Goal: Task Accomplishment & Management: Complete application form

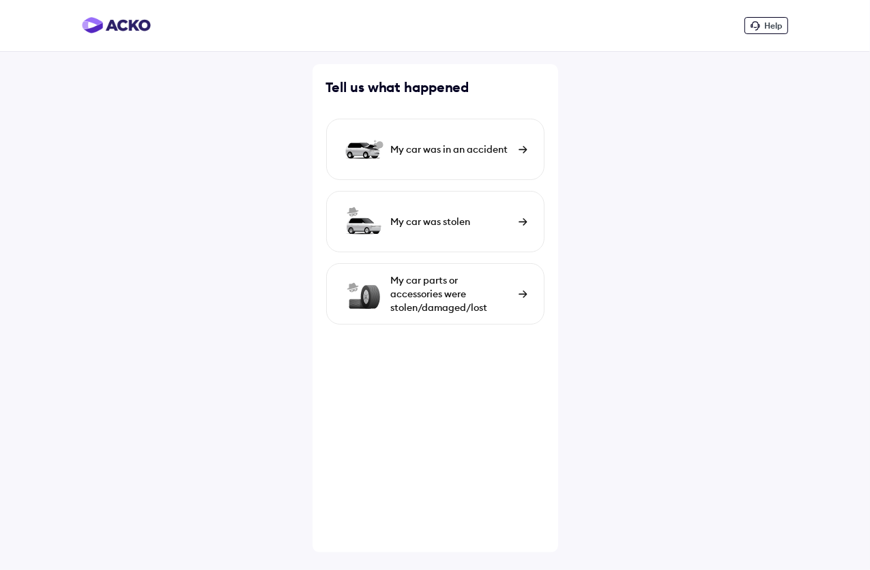
click at [447, 164] on div "My car was in an accident" at bounding box center [435, 149] width 218 height 61
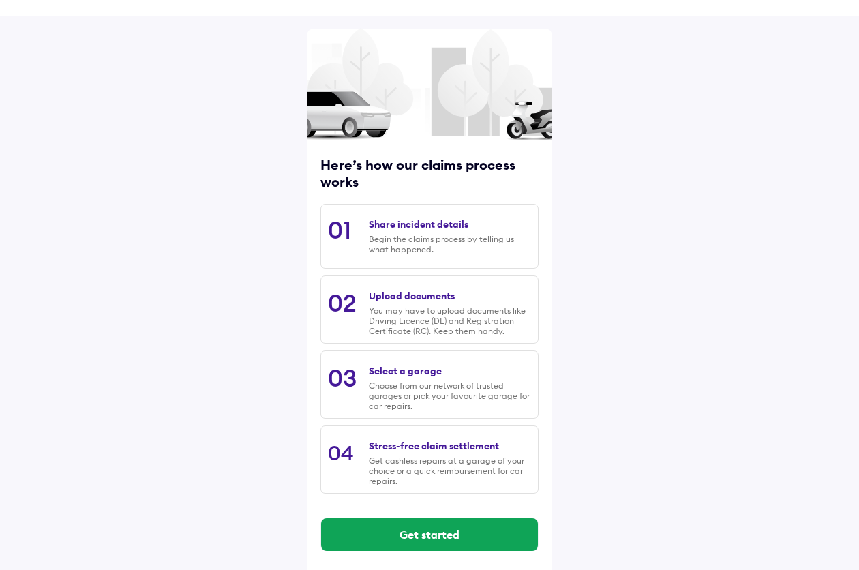
scroll to position [43, 0]
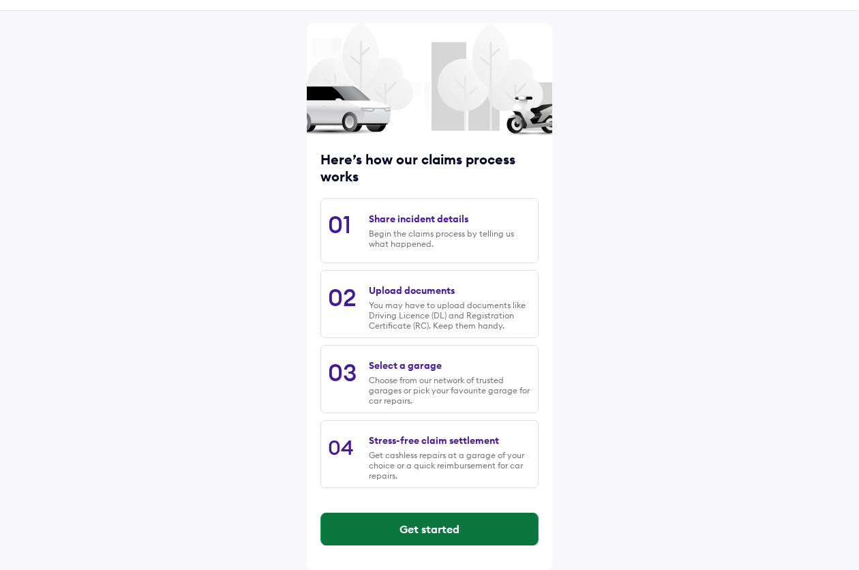
click at [445, 529] on button "Get started" at bounding box center [429, 529] width 217 height 33
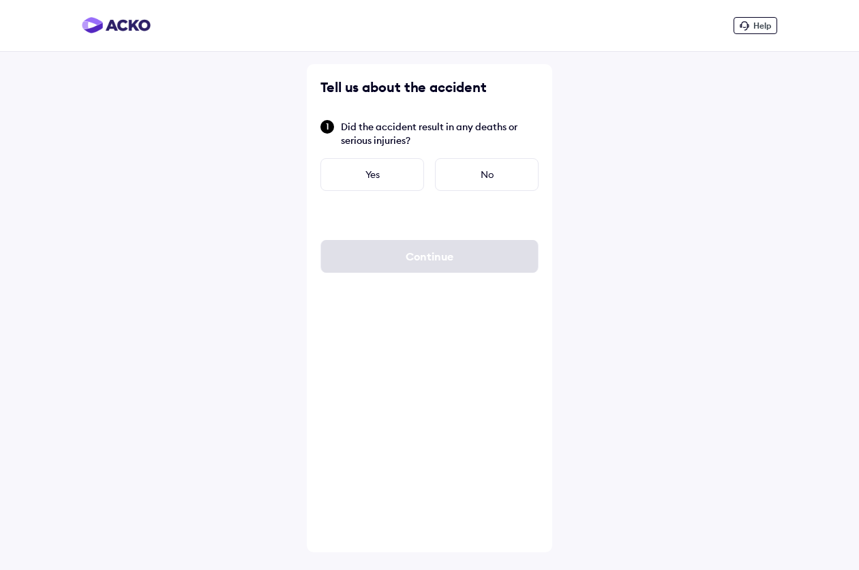
scroll to position [0, 0]
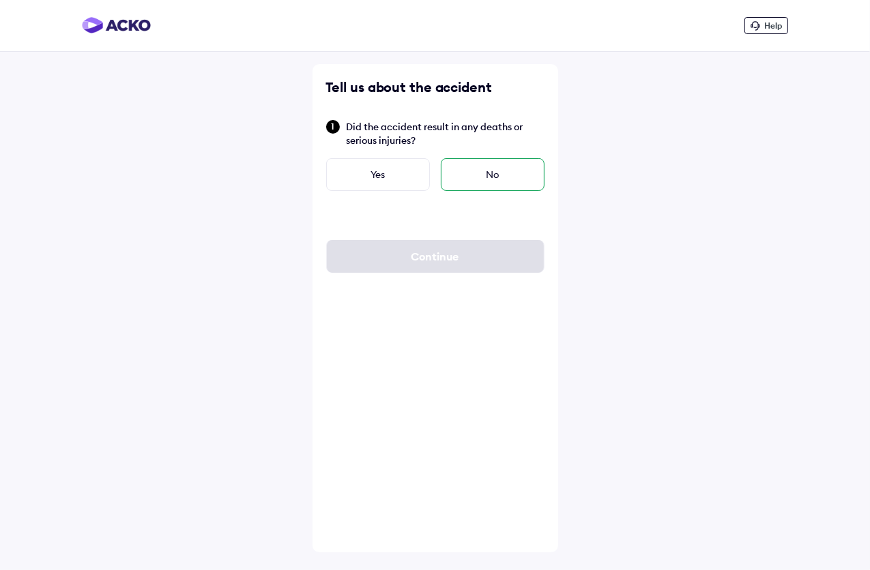
click at [479, 171] on div "No" at bounding box center [493, 174] width 104 height 33
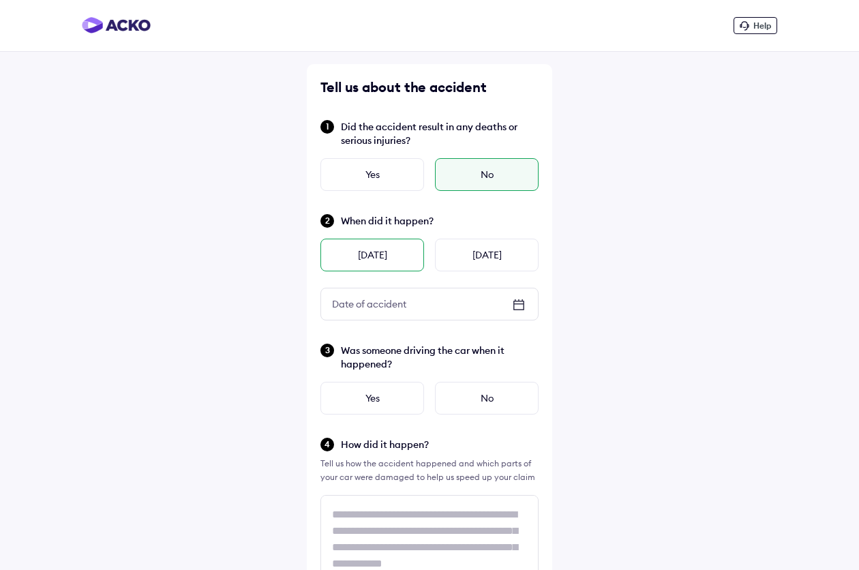
click at [364, 254] on div "[DATE]" at bounding box center [373, 255] width 104 height 33
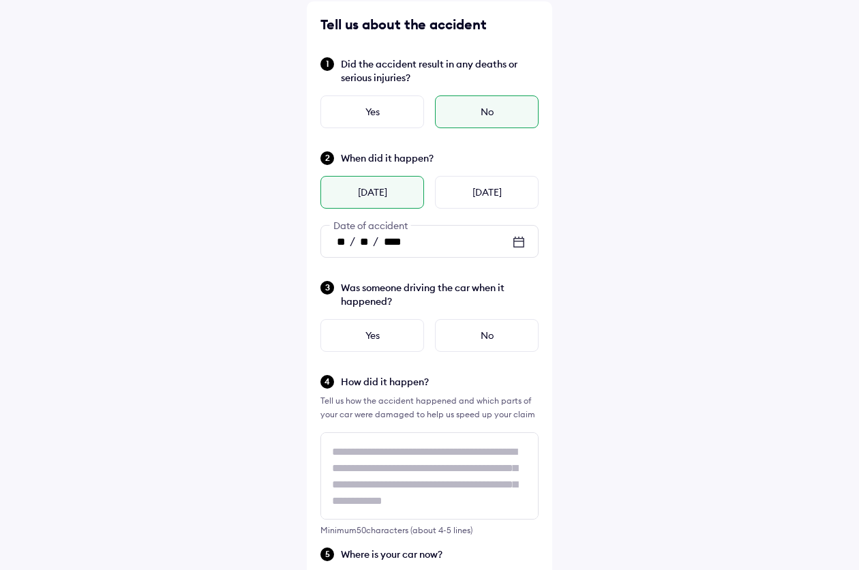
scroll to position [63, 0]
click at [389, 337] on div "Yes" at bounding box center [373, 335] width 104 height 33
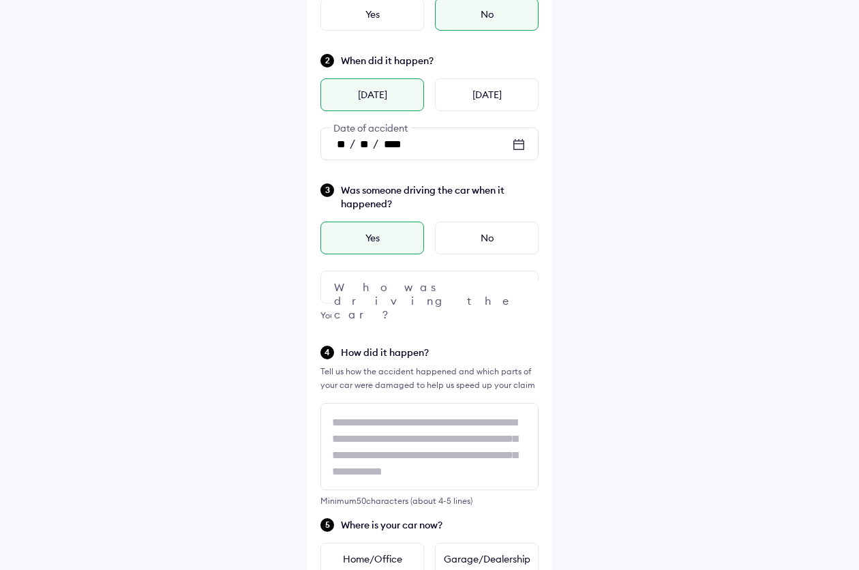
scroll to position [161, 0]
click at [514, 286] on img at bounding box center [519, 286] width 16 height 16
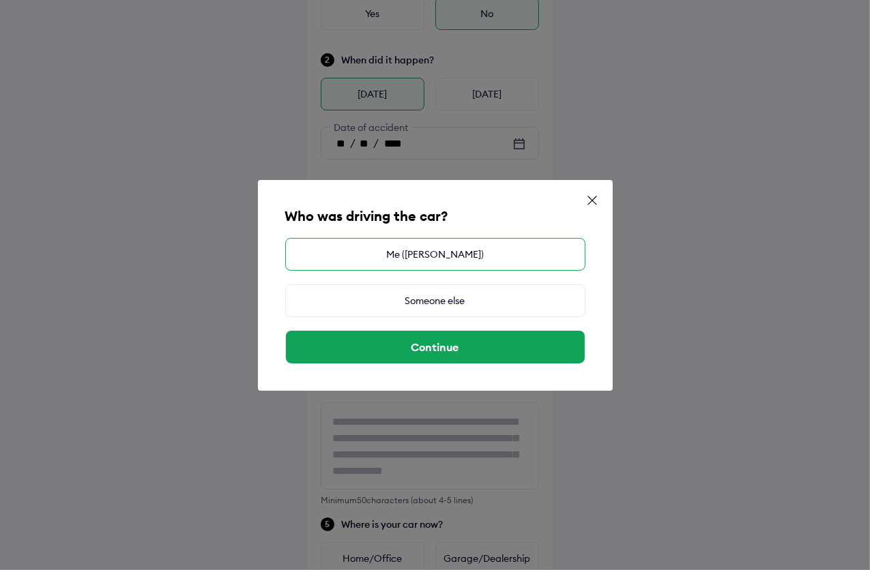
click at [442, 256] on div "Me ([PERSON_NAME])" at bounding box center [435, 254] width 300 height 33
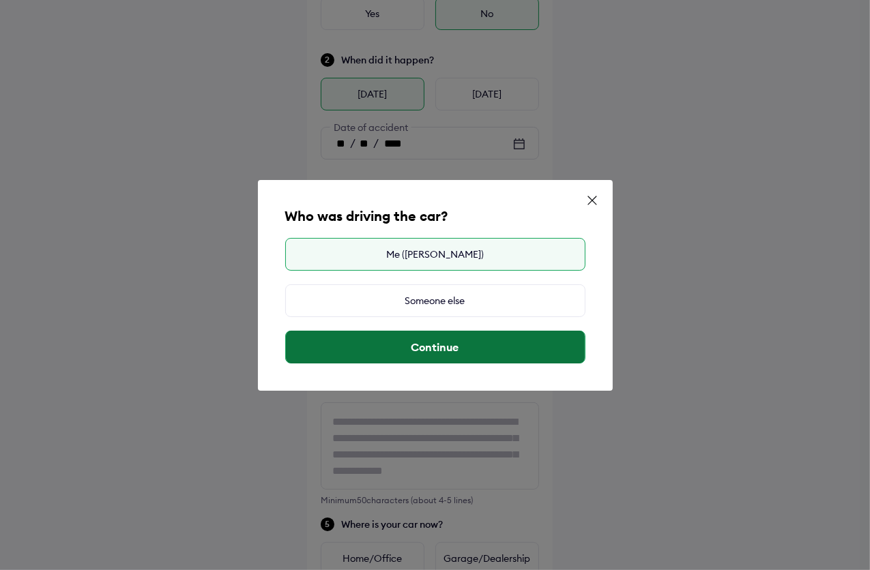
click at [428, 346] on button "Continue" at bounding box center [435, 347] width 299 height 33
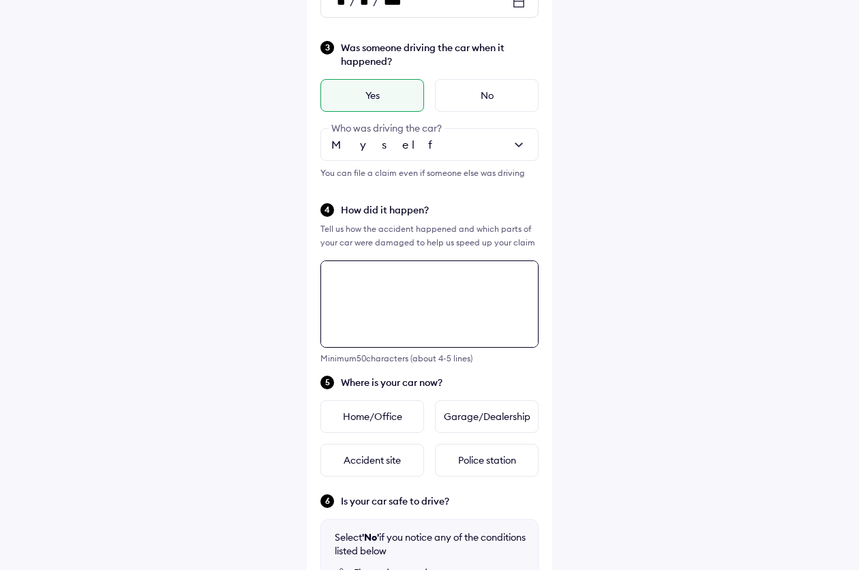
click at [432, 432] on div "Tell us about the accident Did the accident result in any deaths or serious inj…" at bounding box center [430, 314] width 246 height 1106
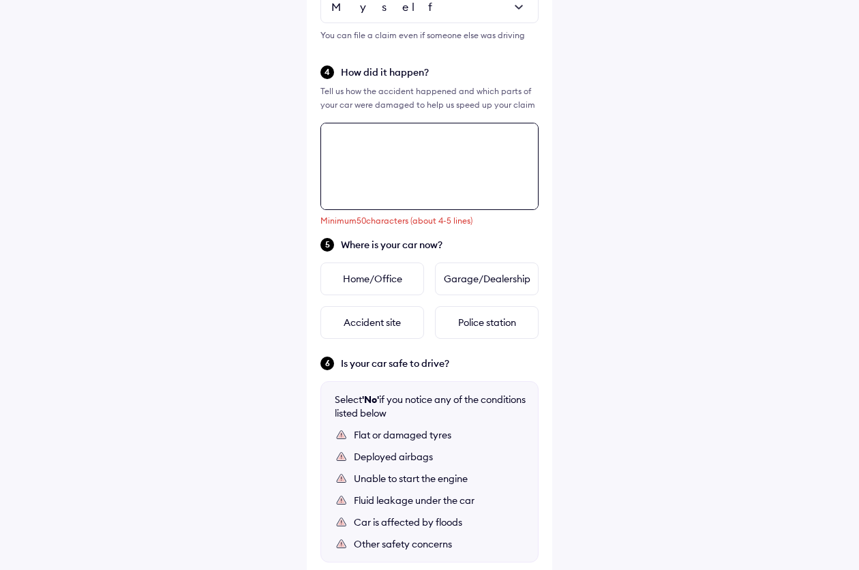
scroll to position [432, 0]
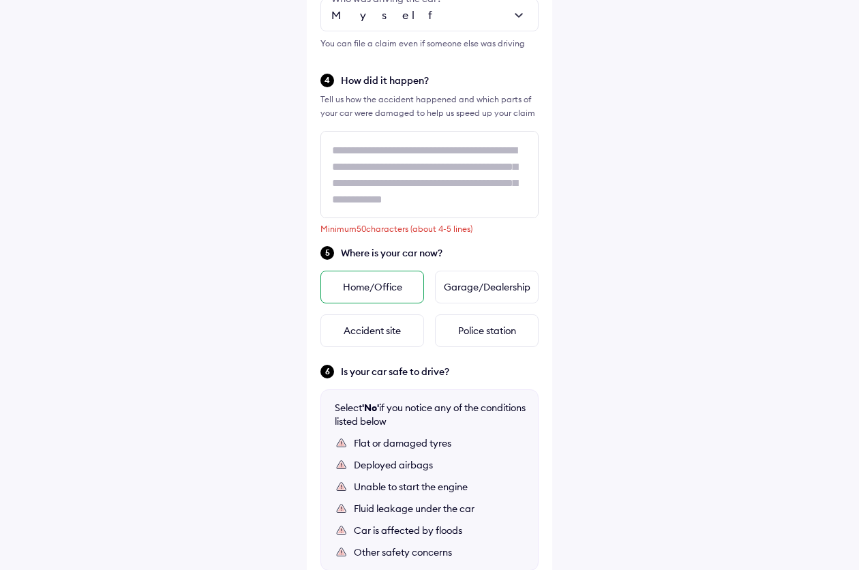
click at [394, 289] on div "Home/Office" at bounding box center [373, 287] width 104 height 33
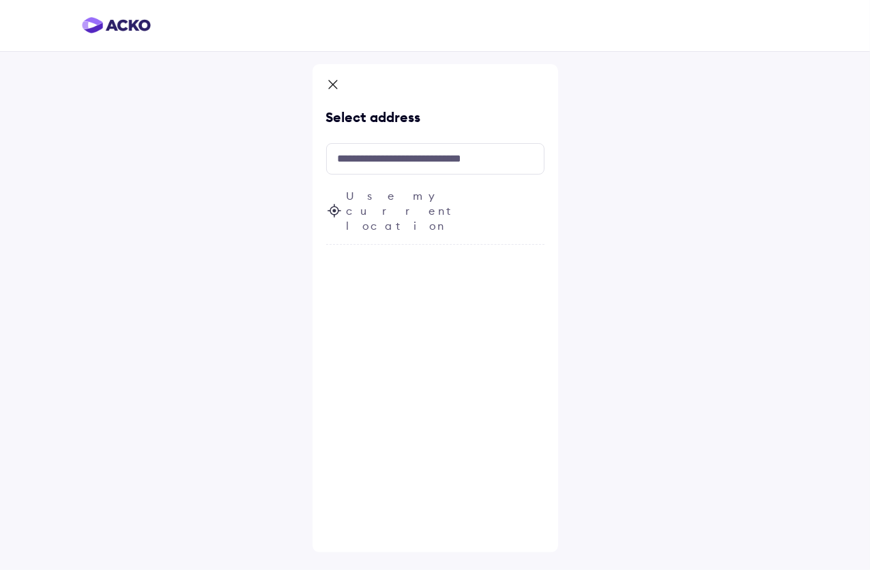
click at [329, 85] on icon at bounding box center [333, 86] width 14 height 16
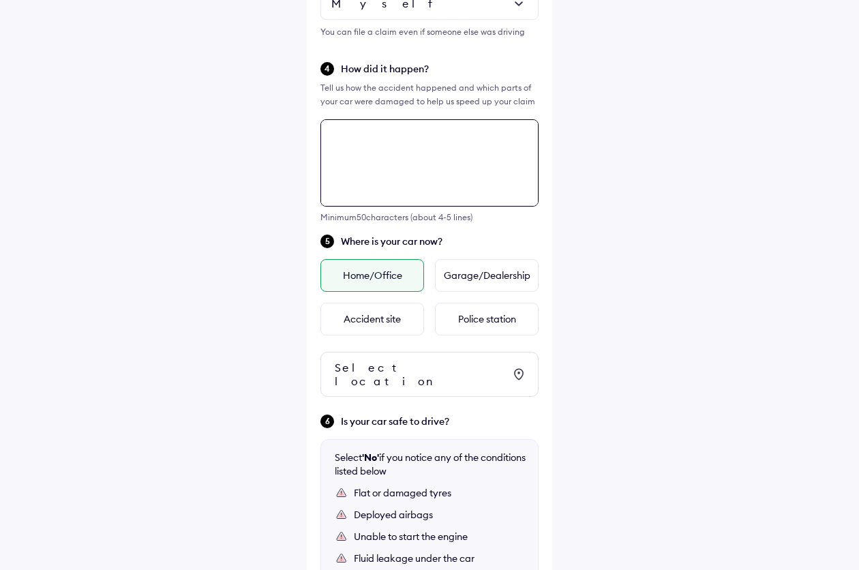
click at [417, 237] on div "Tell us about the accident Did the accident result in any deaths or serious inj…" at bounding box center [430, 203] width 246 height 1167
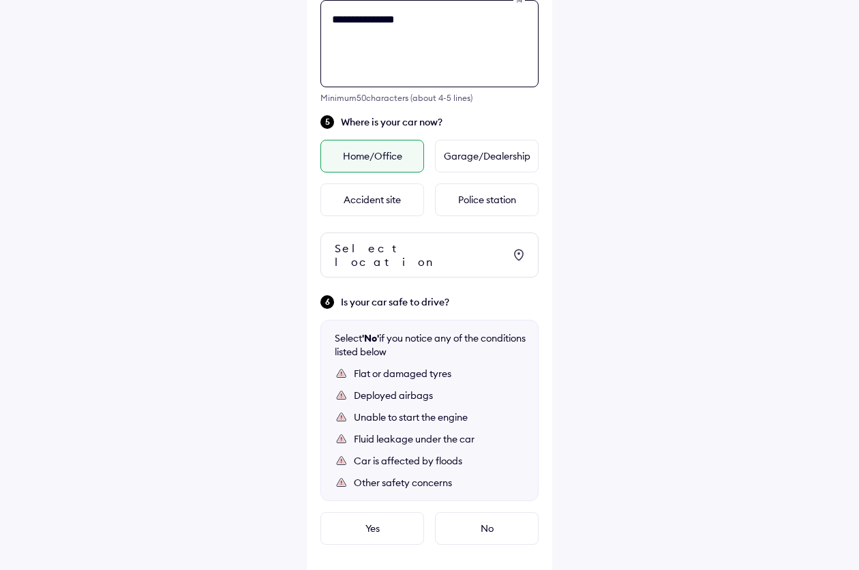
click at [469, 36] on textarea "**********" at bounding box center [430, 43] width 218 height 87
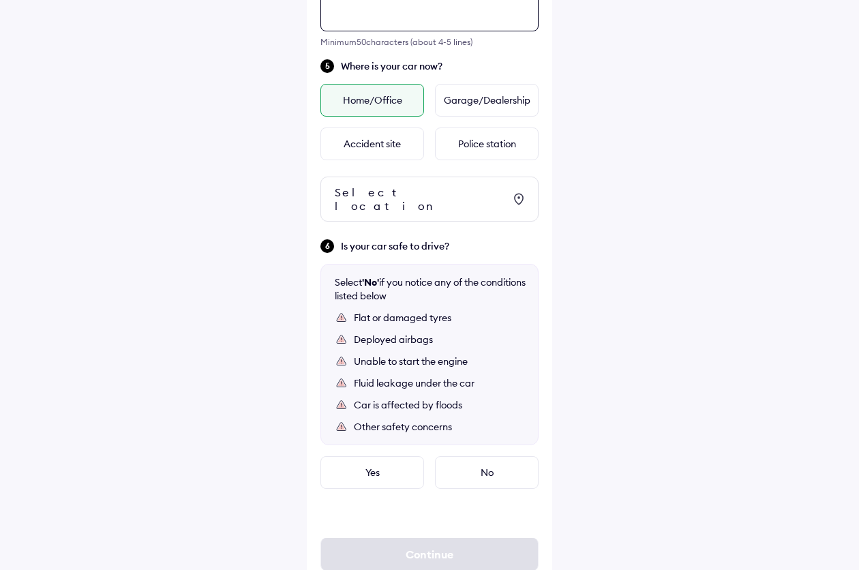
scroll to position [625, 0]
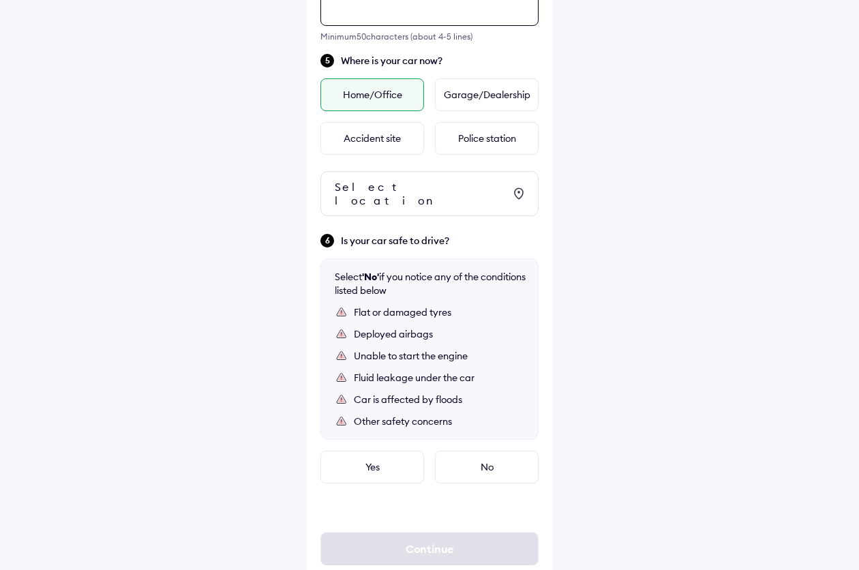
type textarea "**********"
click at [480, 183] on div "Select location" at bounding box center [419, 193] width 169 height 27
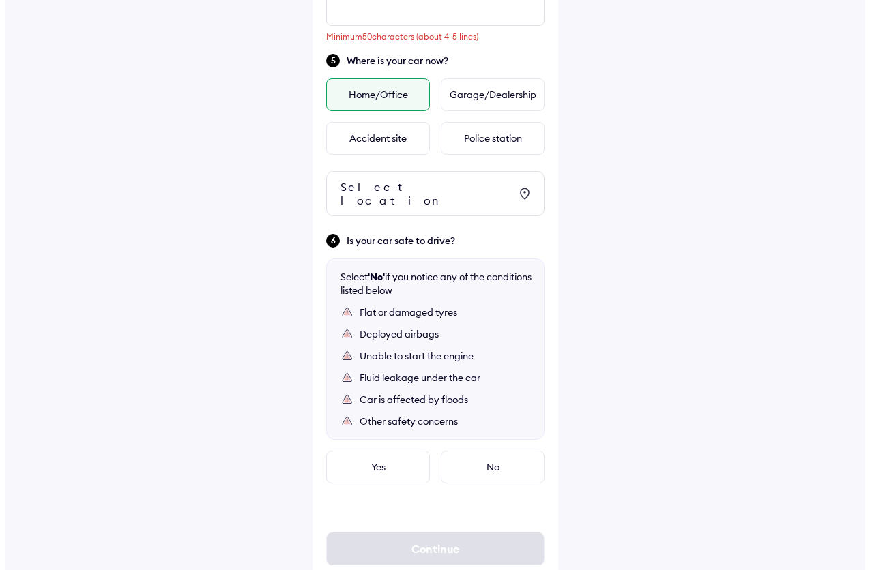
scroll to position [0, 0]
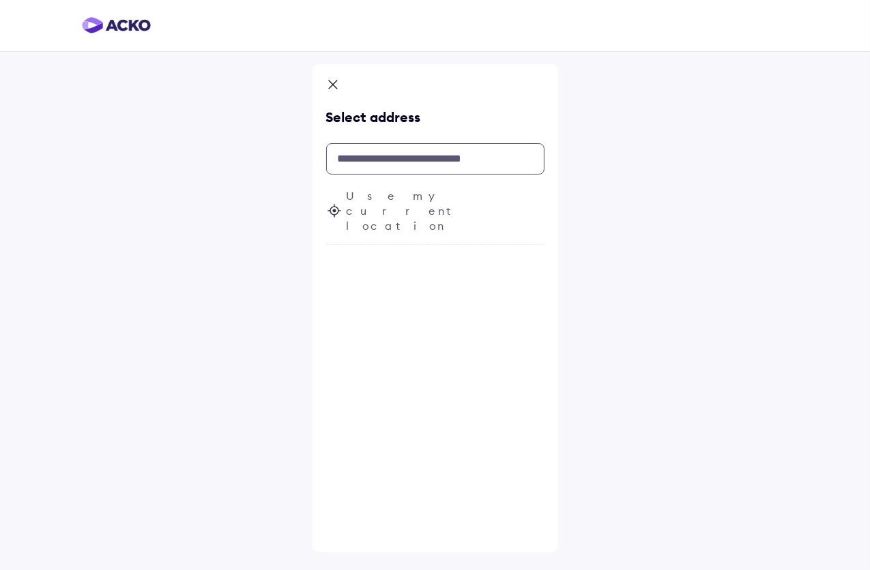
click at [409, 160] on input "text" at bounding box center [435, 158] width 218 height 31
click at [404, 191] on span "Use my current location" at bounding box center [445, 210] width 198 height 45
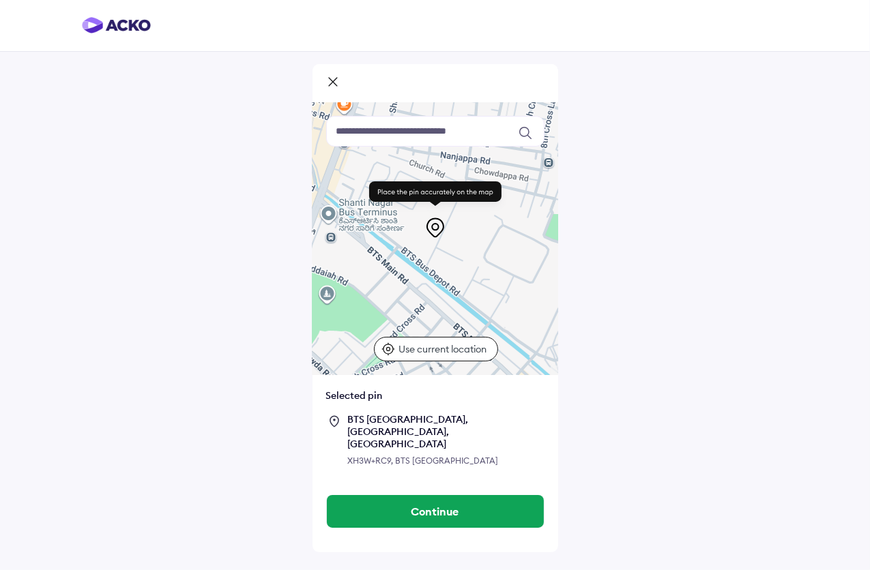
click at [477, 285] on div at bounding box center [435, 238] width 246 height 273
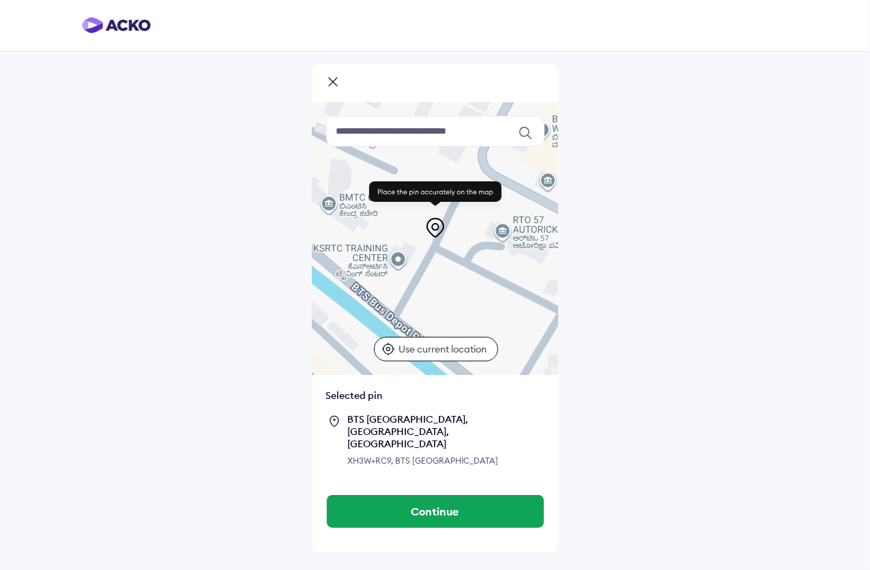
drag, startPoint x: 469, startPoint y: 282, endPoint x: 444, endPoint y: 265, distance: 29.9
click at [444, 265] on div at bounding box center [435, 238] width 246 height 273
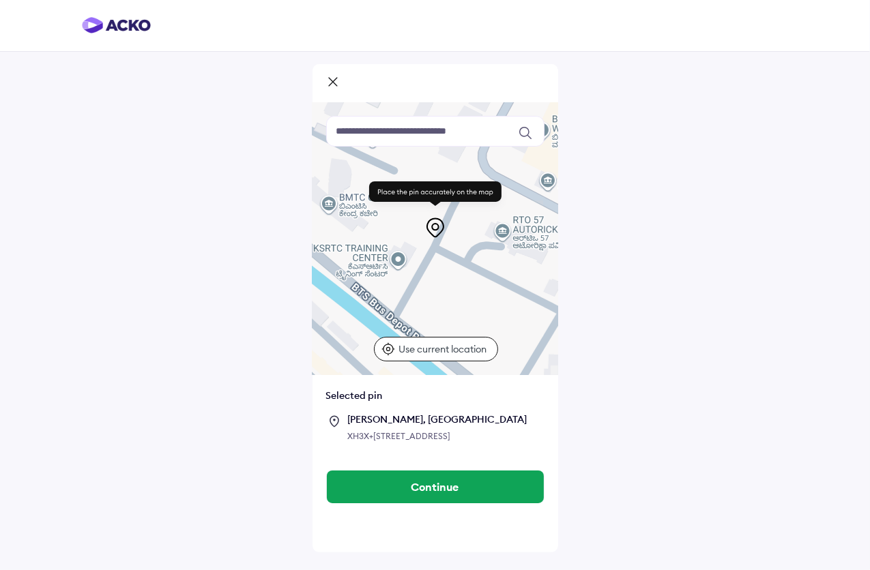
click at [409, 126] on input at bounding box center [435, 131] width 218 height 31
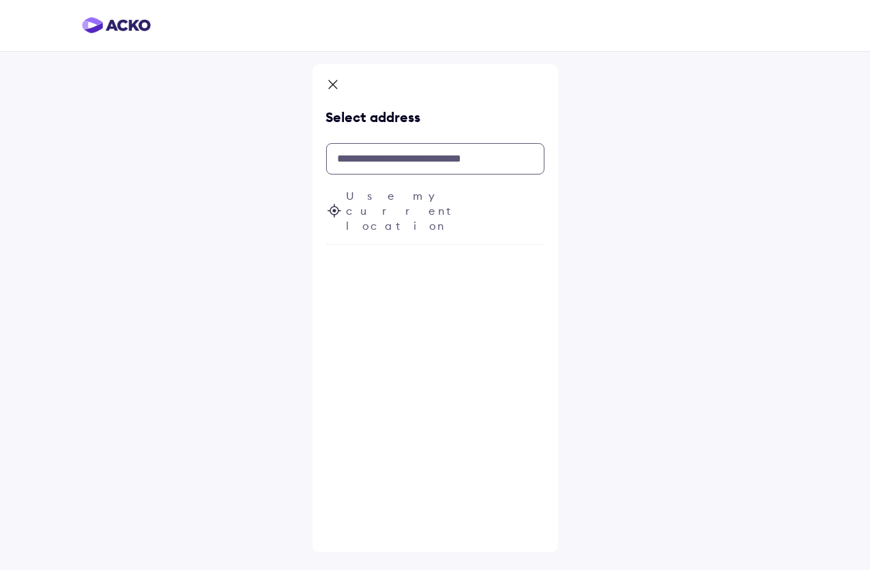
click at [384, 171] on input "text" at bounding box center [435, 158] width 218 height 31
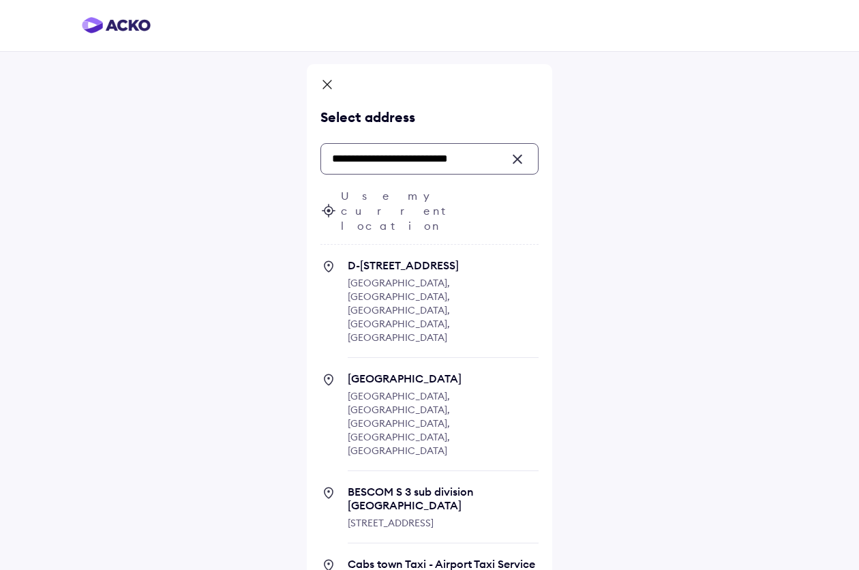
click at [459, 264] on span "[STREET_ADDRESS]" at bounding box center [443, 308] width 191 height 100
type input "**********"
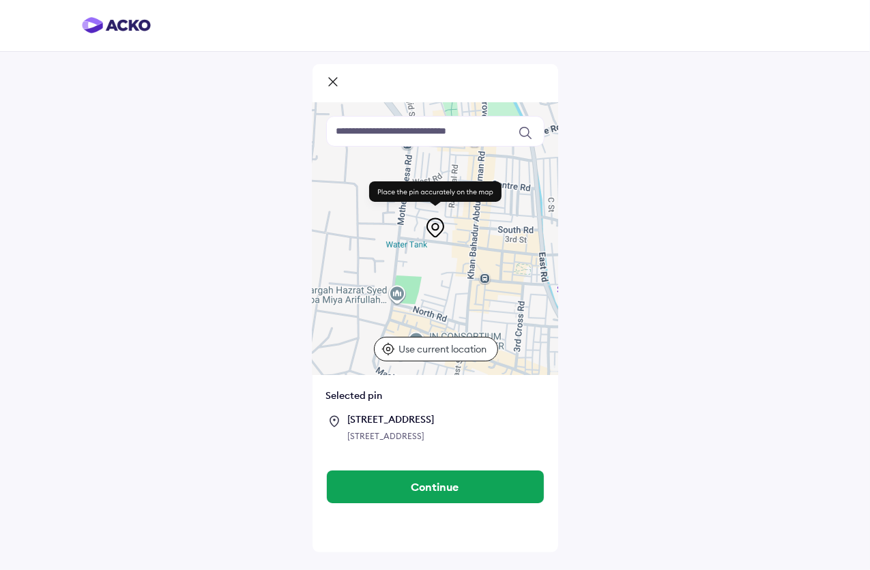
click at [449, 267] on div at bounding box center [435, 238] width 246 height 273
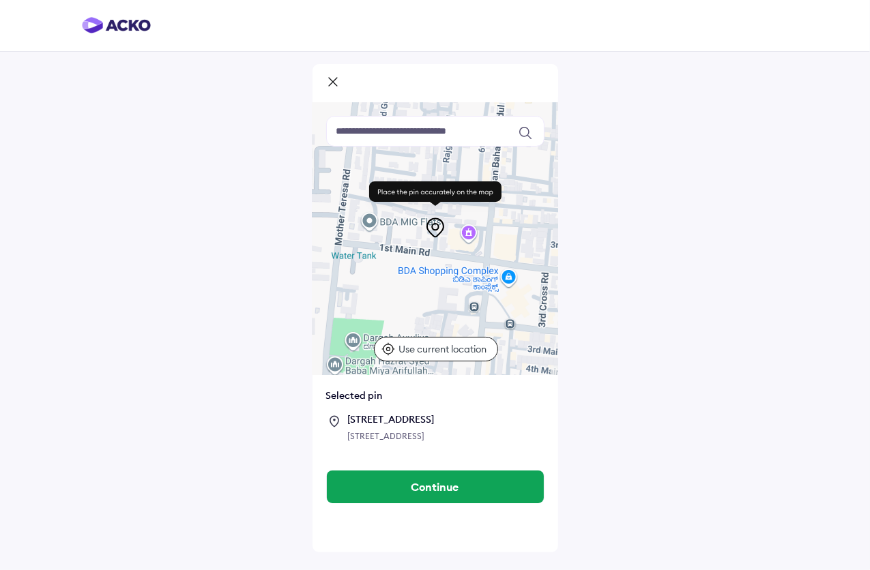
drag, startPoint x: 437, startPoint y: 263, endPoint x: 425, endPoint y: 299, distance: 38.6
click at [425, 299] on div at bounding box center [435, 238] width 246 height 273
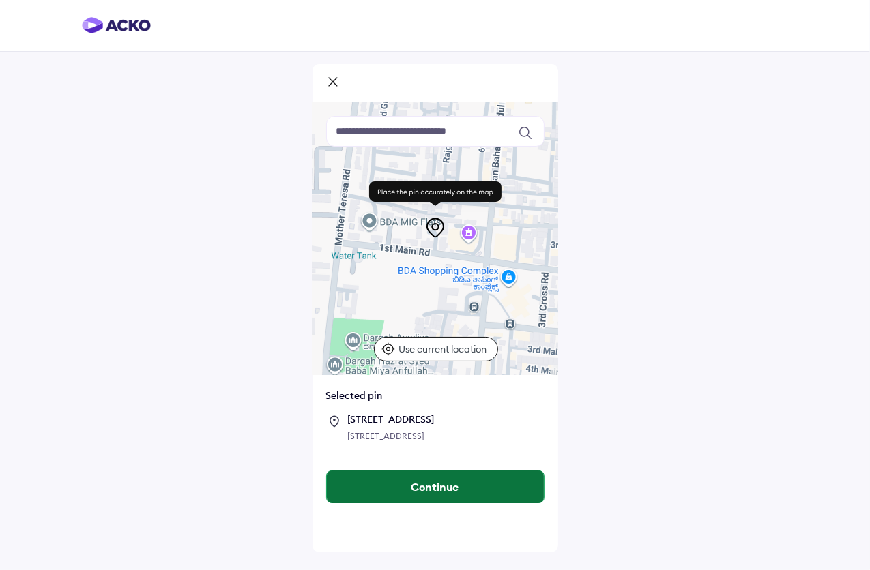
click at [453, 492] on button "Continue" at bounding box center [435, 487] width 217 height 33
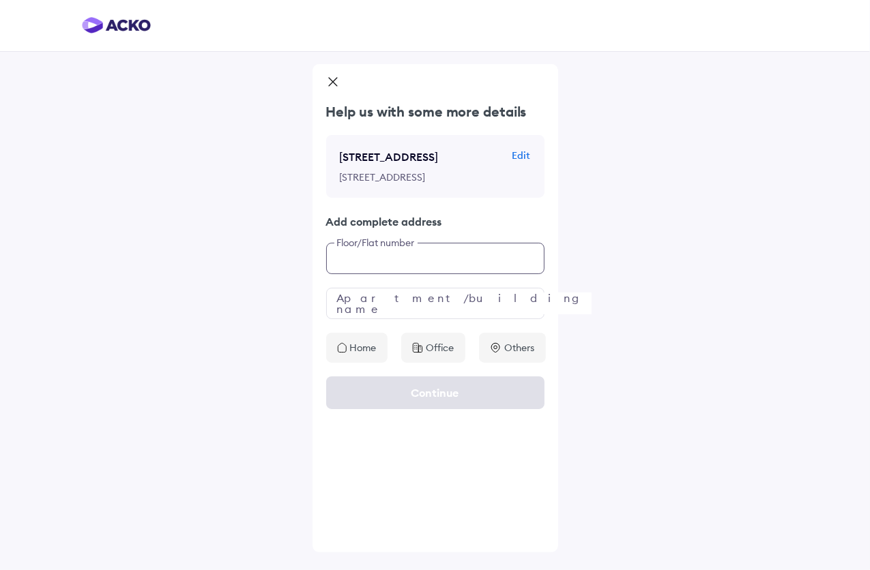
click at [409, 274] on input "text" at bounding box center [435, 258] width 218 height 31
type input "*"
click at [364, 355] on p "Home" at bounding box center [363, 348] width 27 height 14
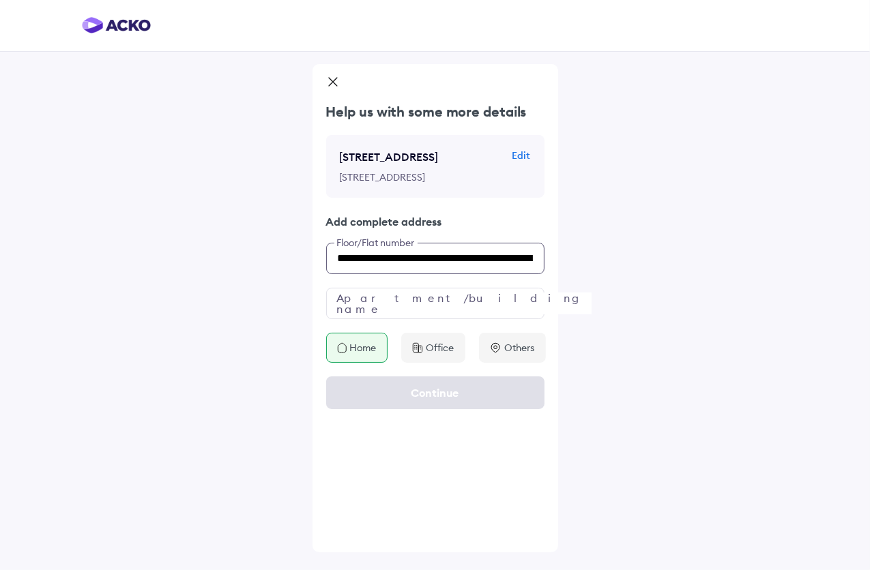
click at [434, 274] on input "**********" at bounding box center [435, 258] width 218 height 31
type input "**********"
click at [421, 319] on input "text" at bounding box center [435, 303] width 218 height 31
paste input "**********"
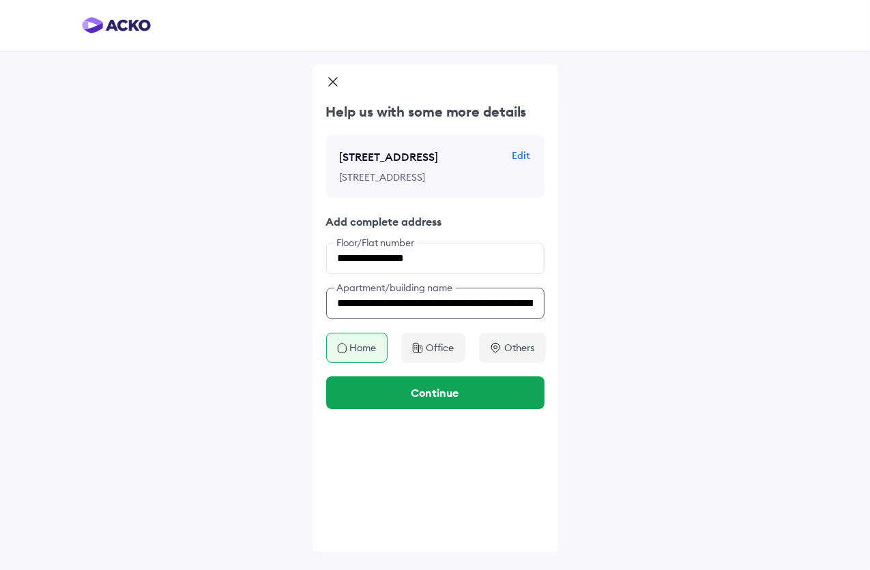
scroll to position [0, 112]
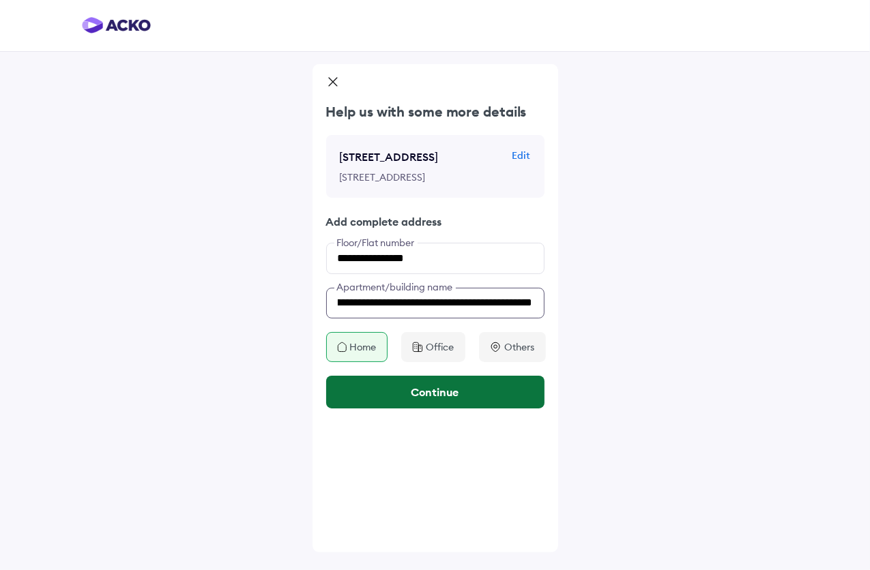
type input "**********"
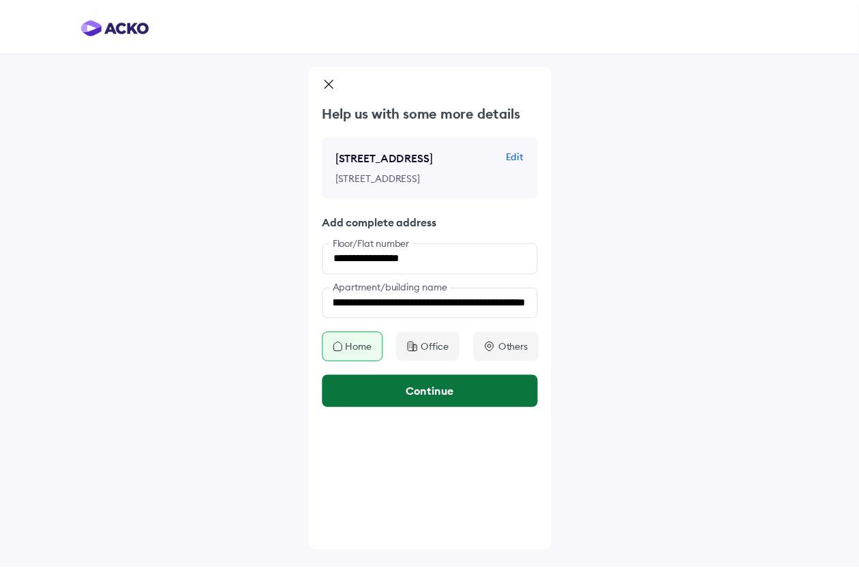
scroll to position [0, 0]
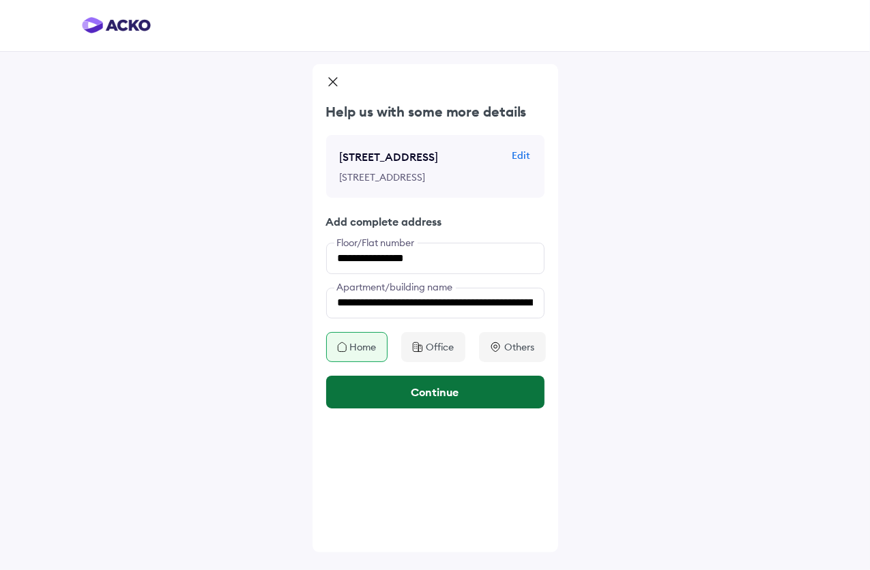
click at [441, 409] on button "Continue" at bounding box center [435, 392] width 218 height 33
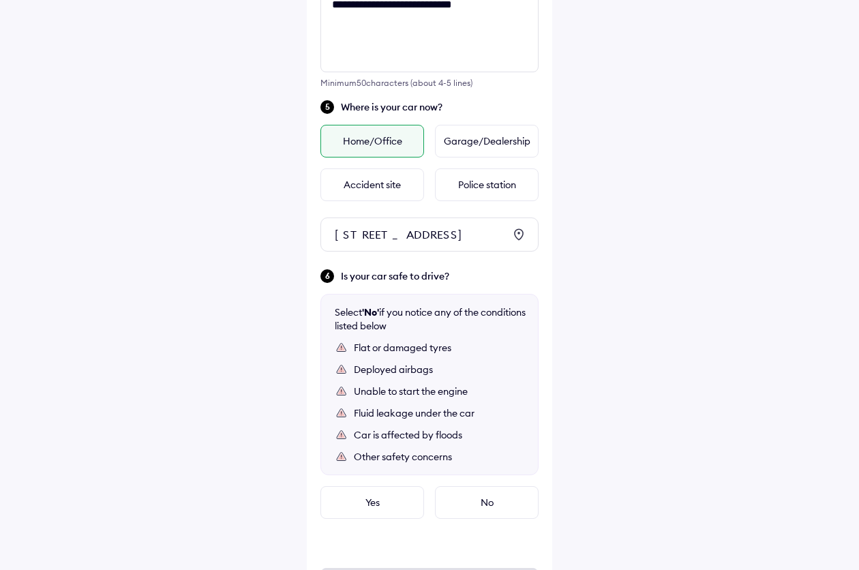
scroll to position [674, 0]
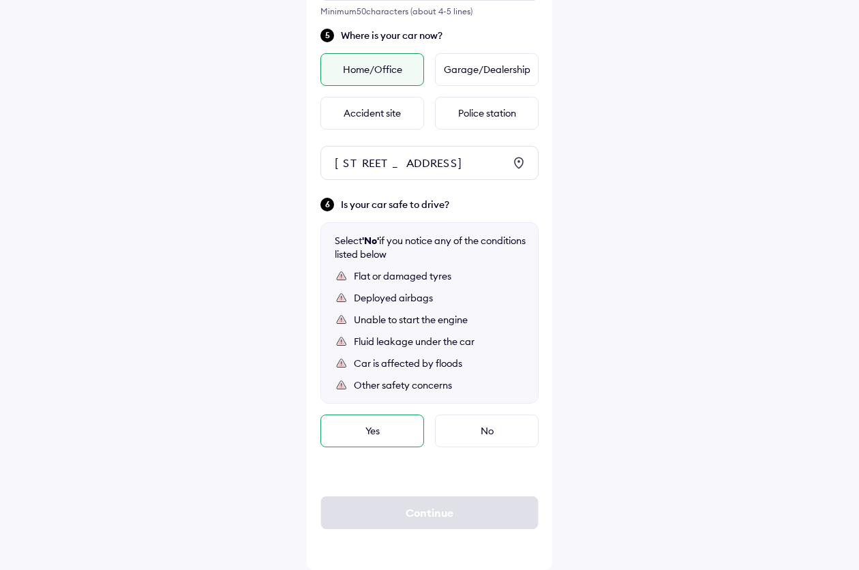
click at [381, 436] on div "Yes" at bounding box center [373, 431] width 104 height 33
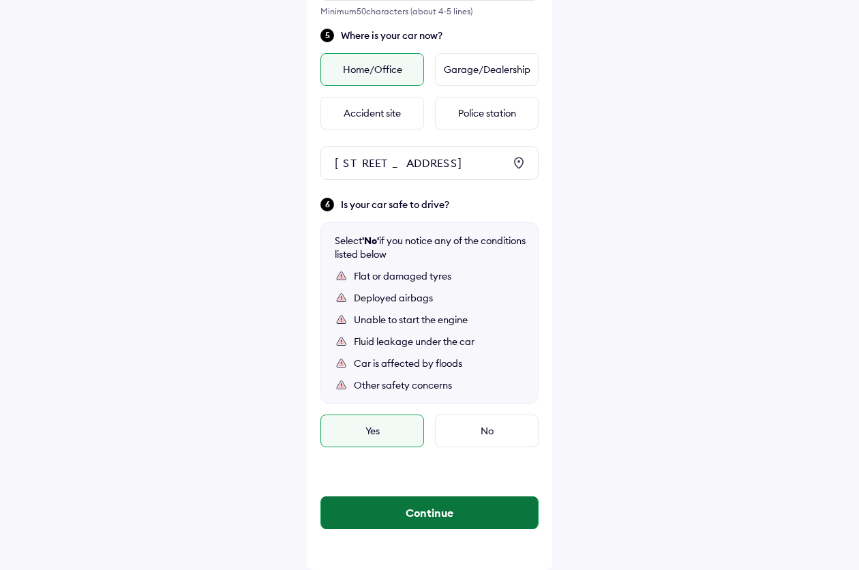
click at [493, 497] on button "Continue" at bounding box center [429, 513] width 217 height 33
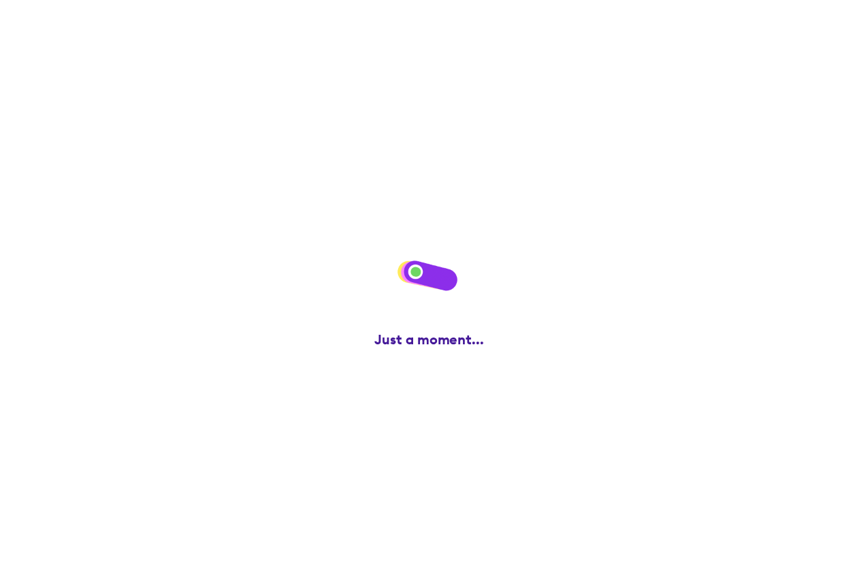
scroll to position [0, 0]
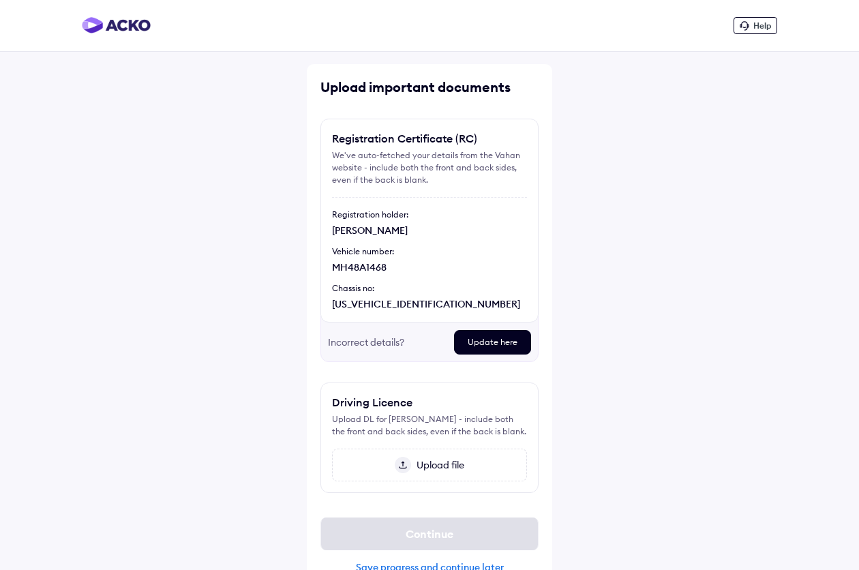
scroll to position [27, 0]
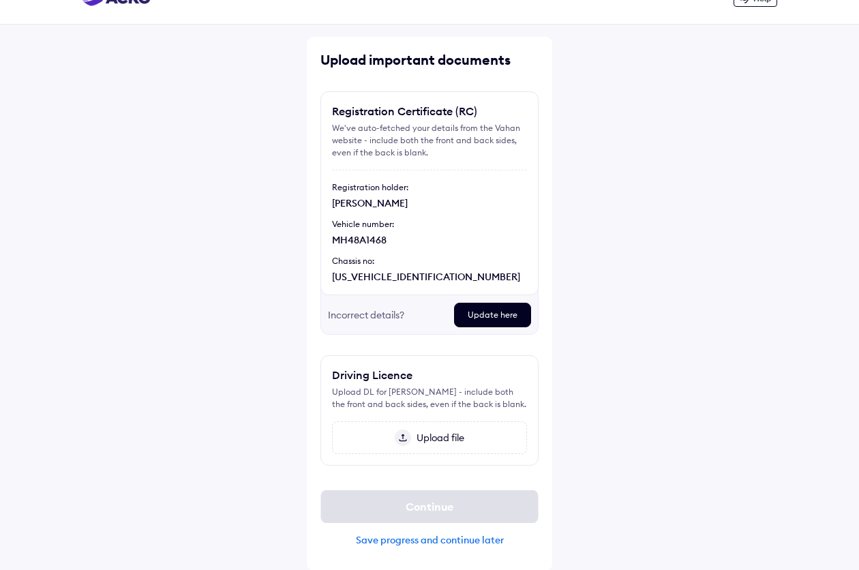
click at [444, 427] on div "Upload file" at bounding box center [429, 438] width 195 height 33
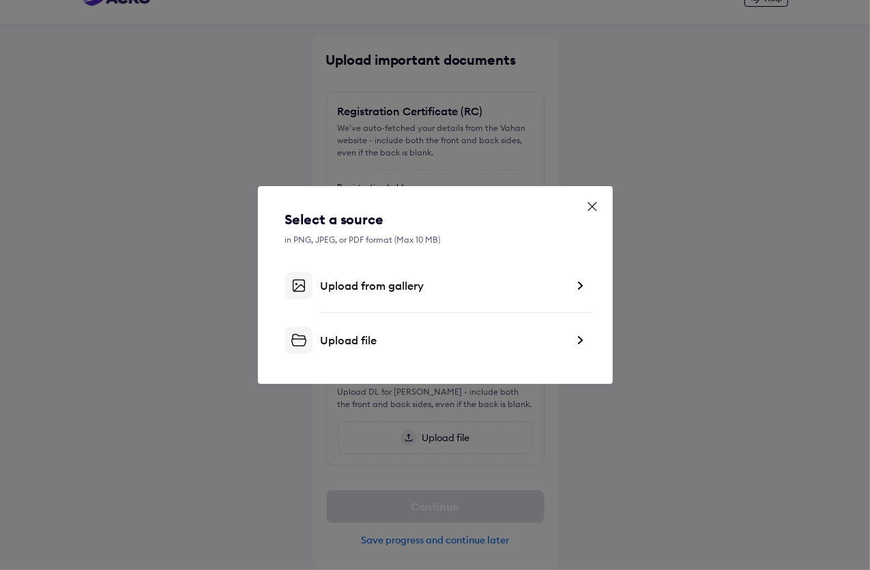
click at [385, 284] on div "Upload from gallery" at bounding box center [444, 286] width 246 height 14
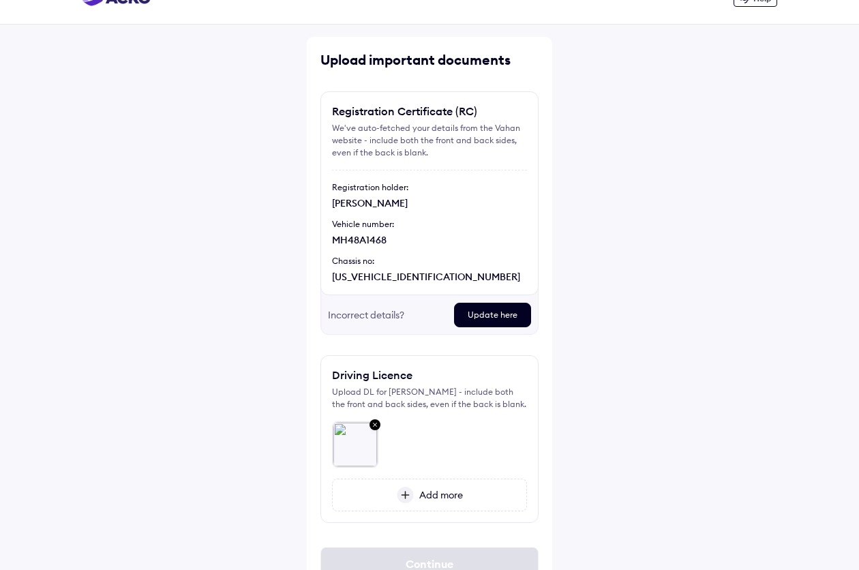
scroll to position [85, 0]
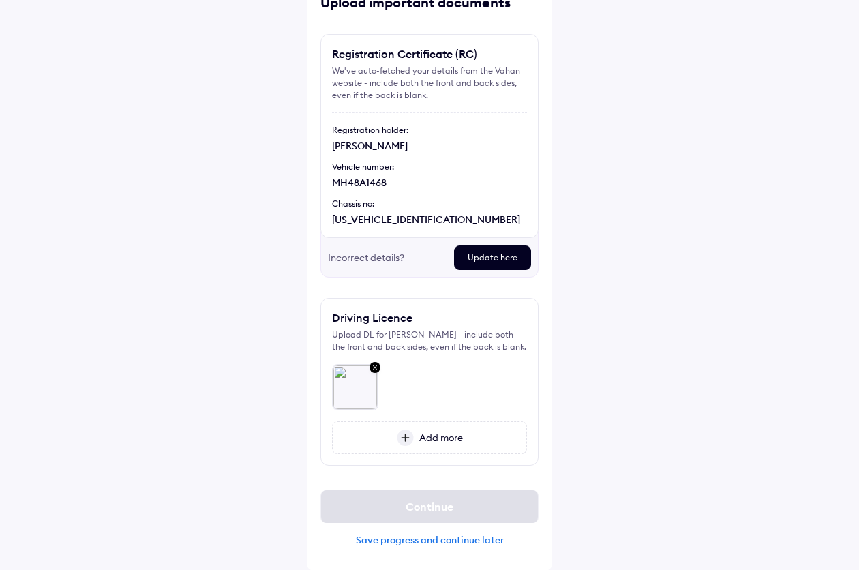
click at [434, 439] on span "Add more" at bounding box center [438, 438] width 49 height 12
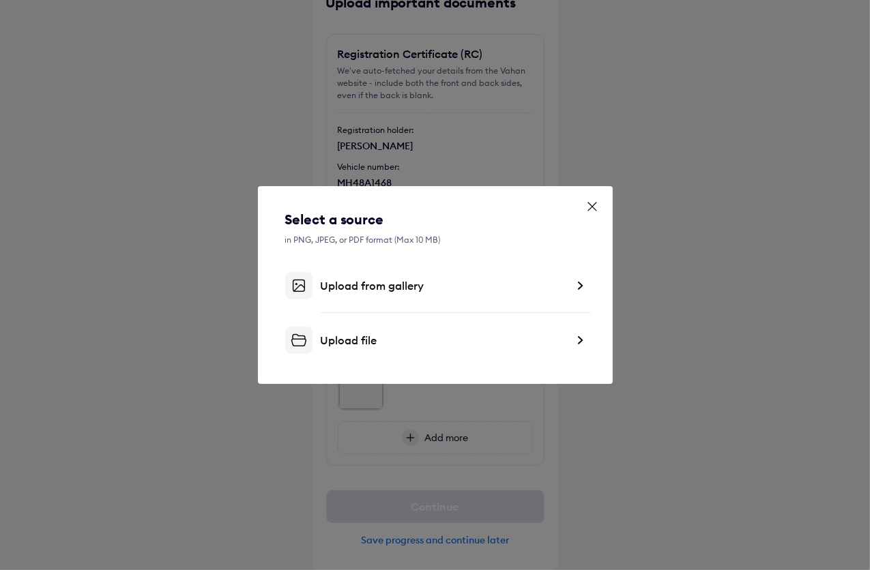
click at [370, 281] on div "Upload from gallery" at bounding box center [444, 286] width 246 height 14
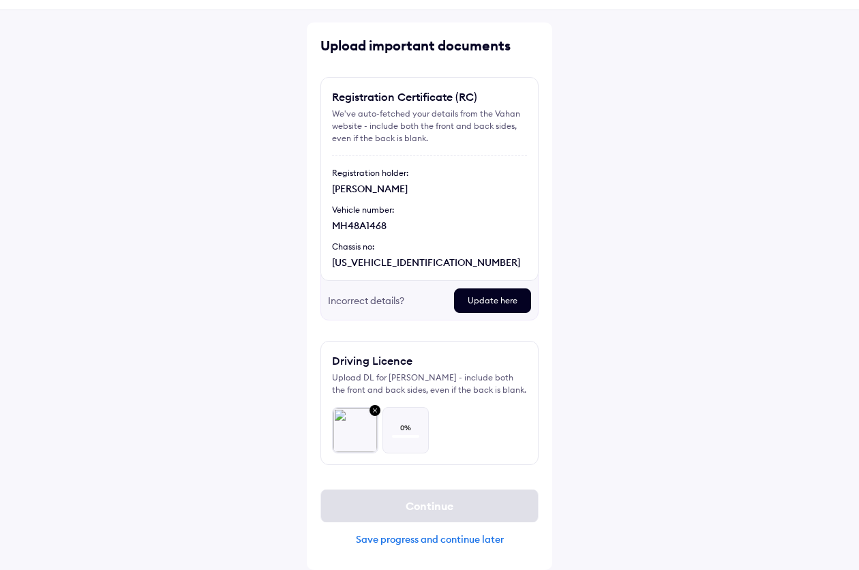
scroll to position [41, 0]
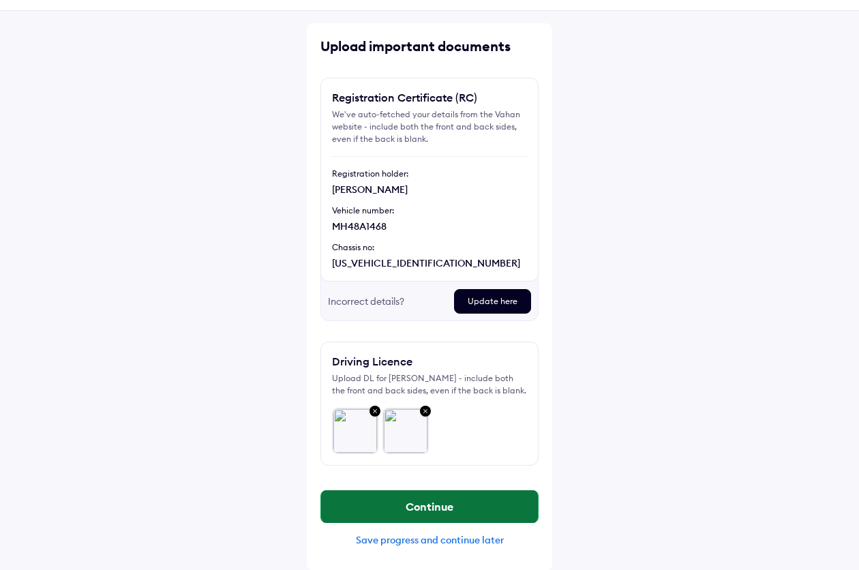
click at [477, 494] on button "Continue" at bounding box center [429, 506] width 217 height 33
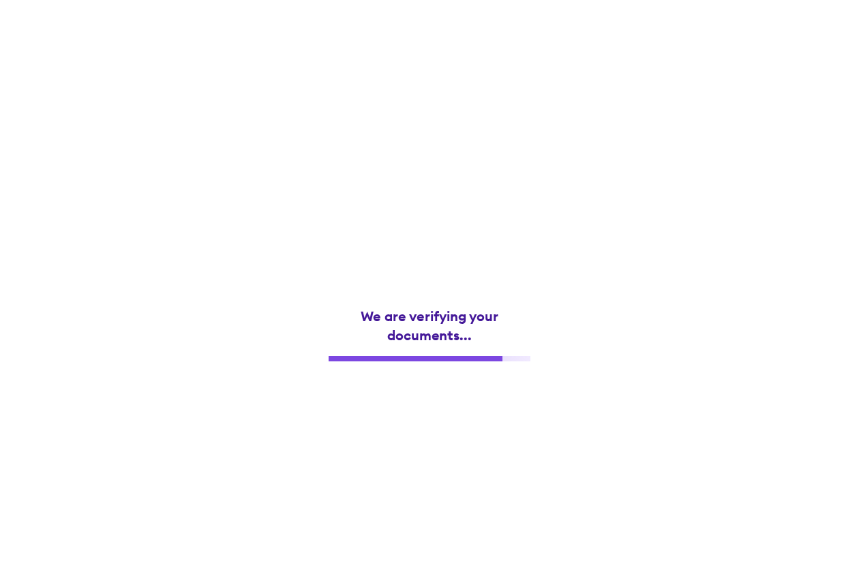
scroll to position [0, 0]
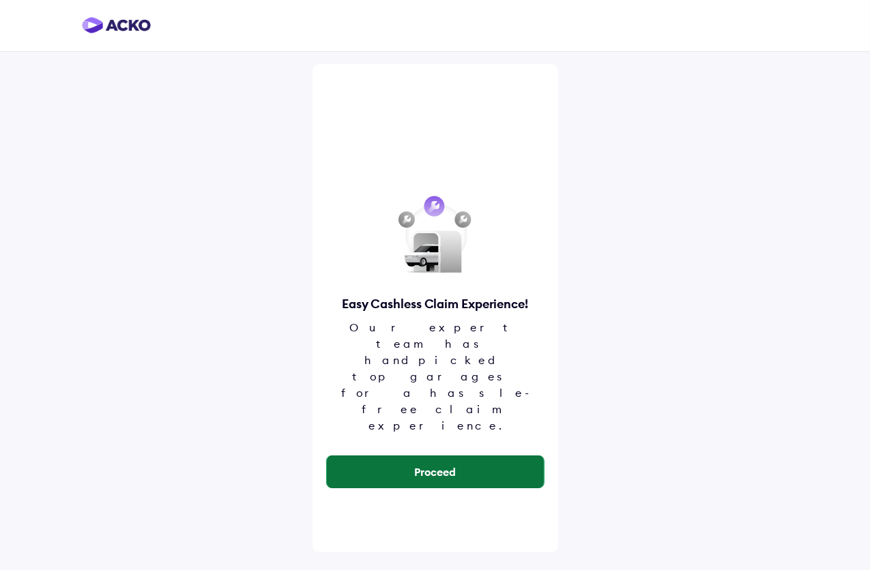
click at [459, 456] on button "Proceed" at bounding box center [435, 472] width 217 height 33
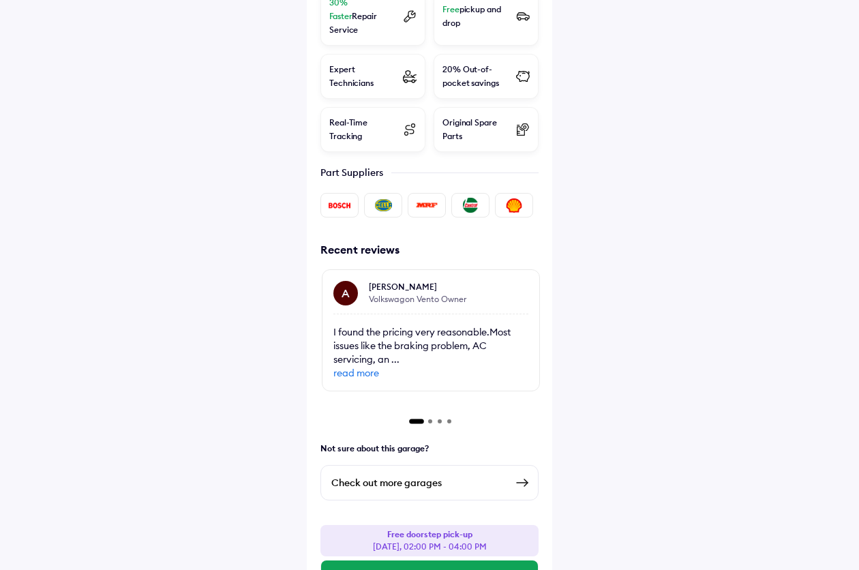
scroll to position [469, 0]
click at [464, 561] on button "Select this Slot" at bounding box center [429, 577] width 217 height 33
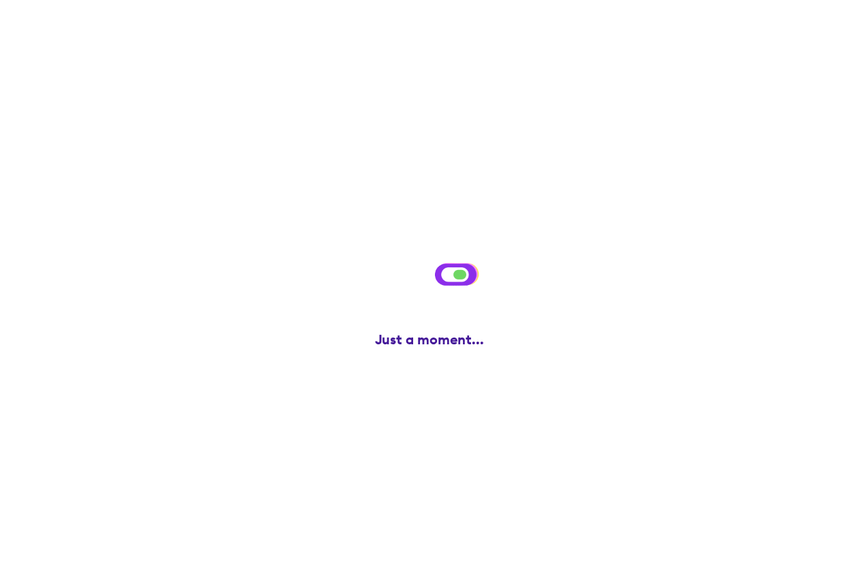
scroll to position [0, 0]
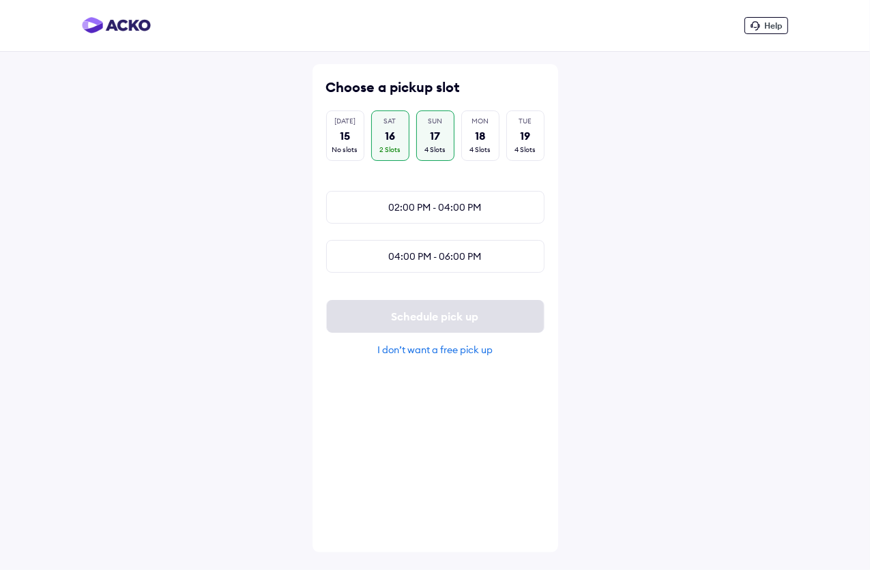
click at [430, 146] on div "4 Slots" at bounding box center [434, 150] width 21 height 10
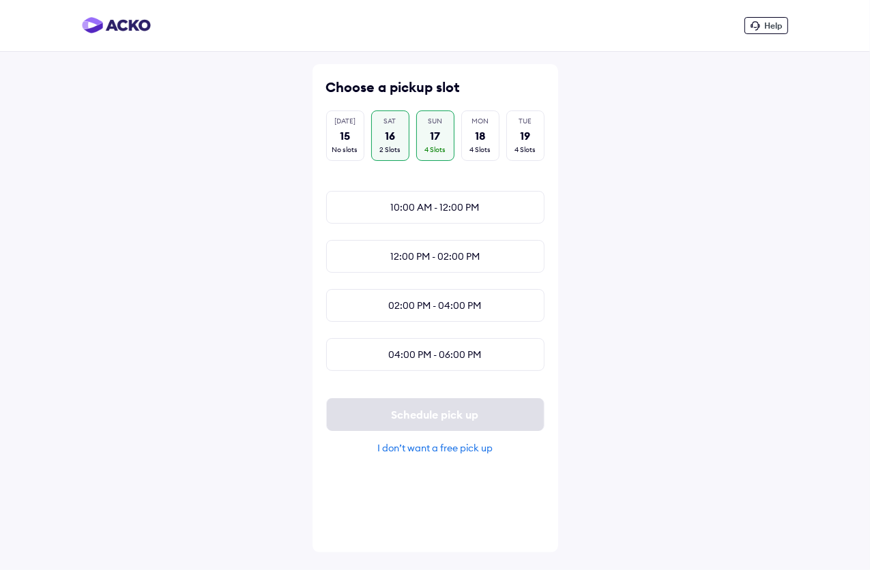
click at [391, 134] on div "16" at bounding box center [390, 135] width 10 height 15
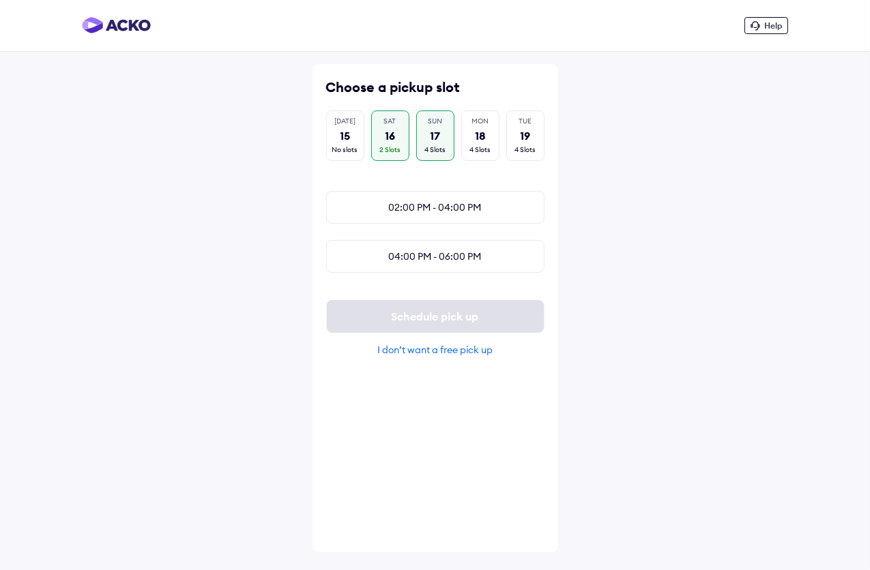
click at [439, 134] on div "17" at bounding box center [435, 135] width 10 height 15
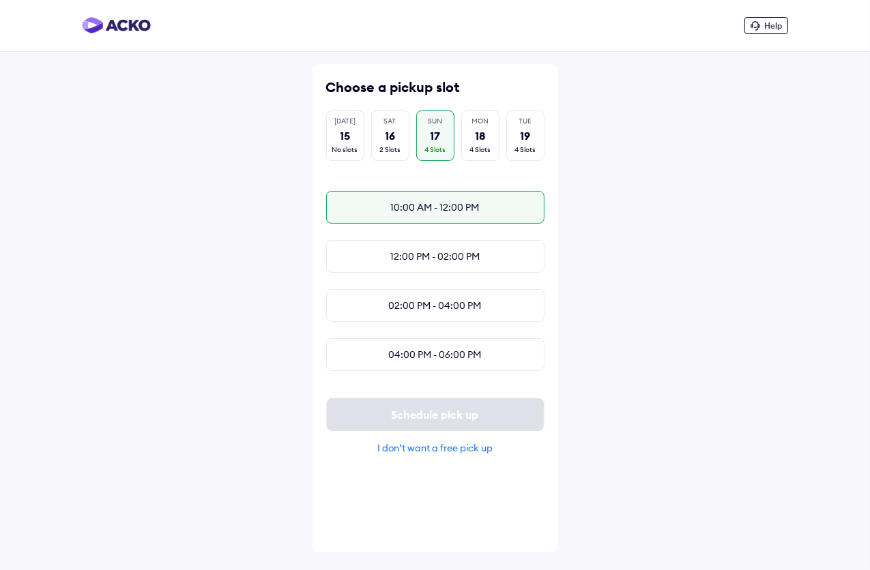
click at [417, 221] on div "10:00 AM - 12:00 PM" at bounding box center [435, 207] width 218 height 33
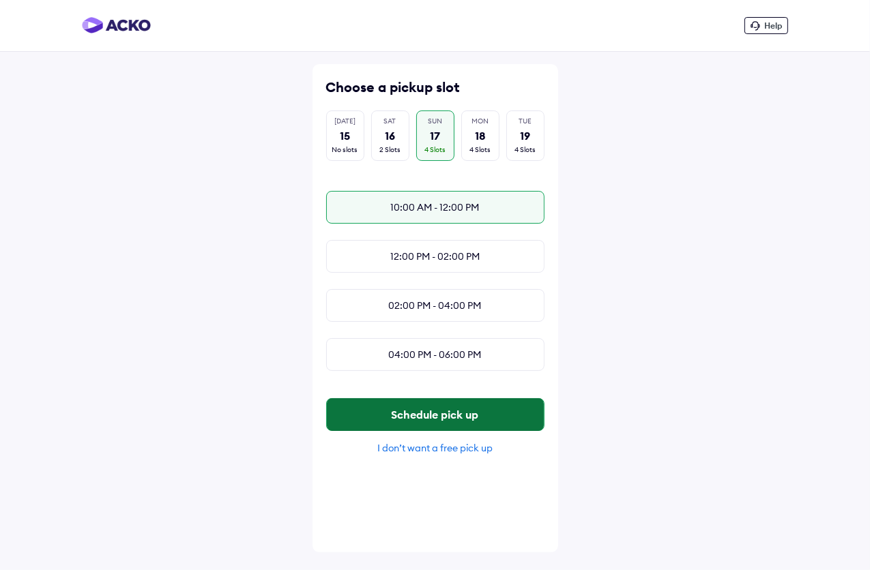
click at [495, 418] on button "Schedule pick up" at bounding box center [435, 414] width 217 height 33
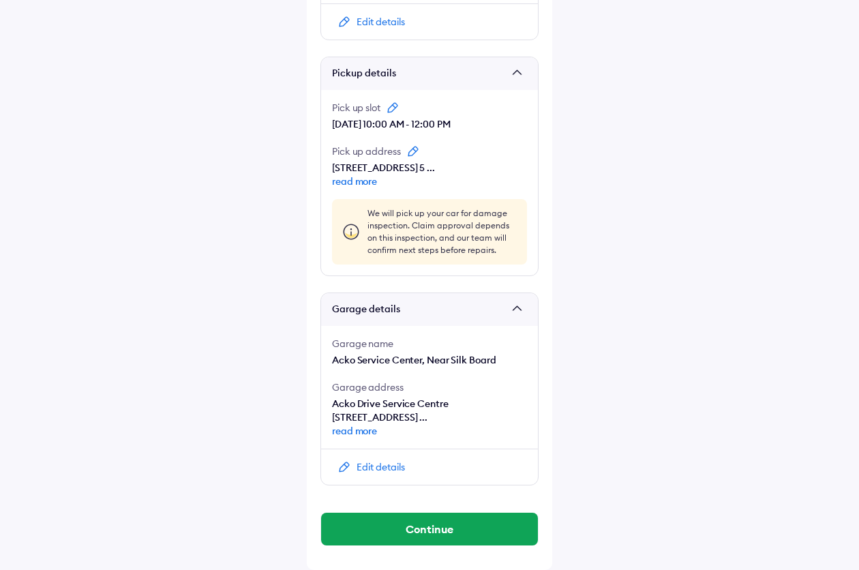
scroll to position [885, 0]
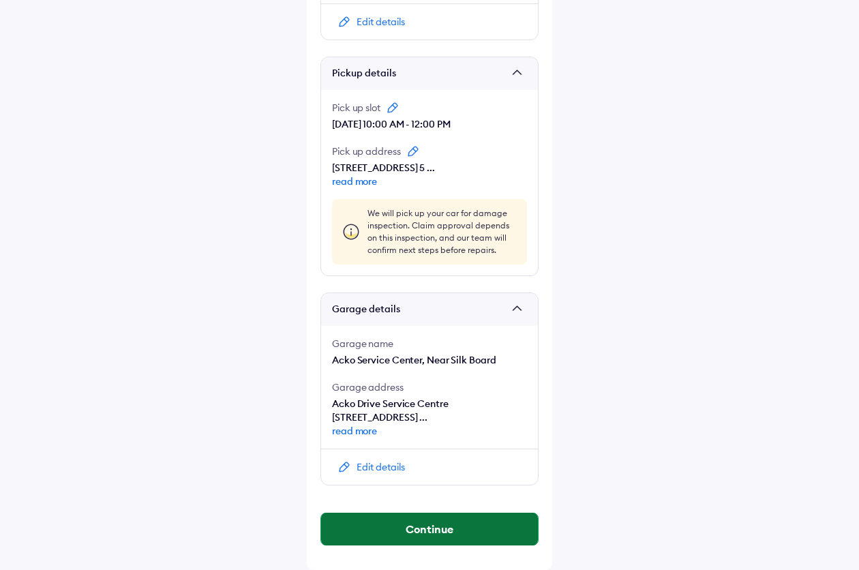
click at [485, 525] on button "Continue" at bounding box center [429, 529] width 217 height 33
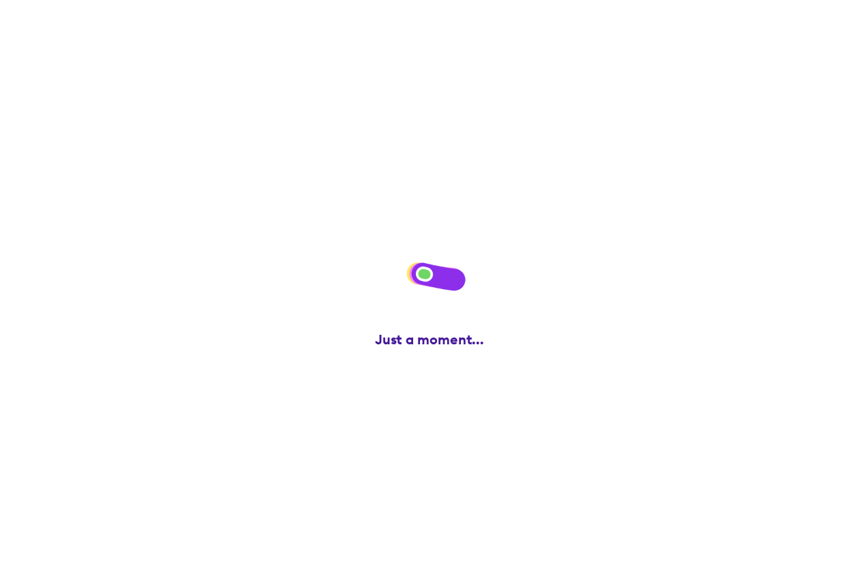
scroll to position [0, 0]
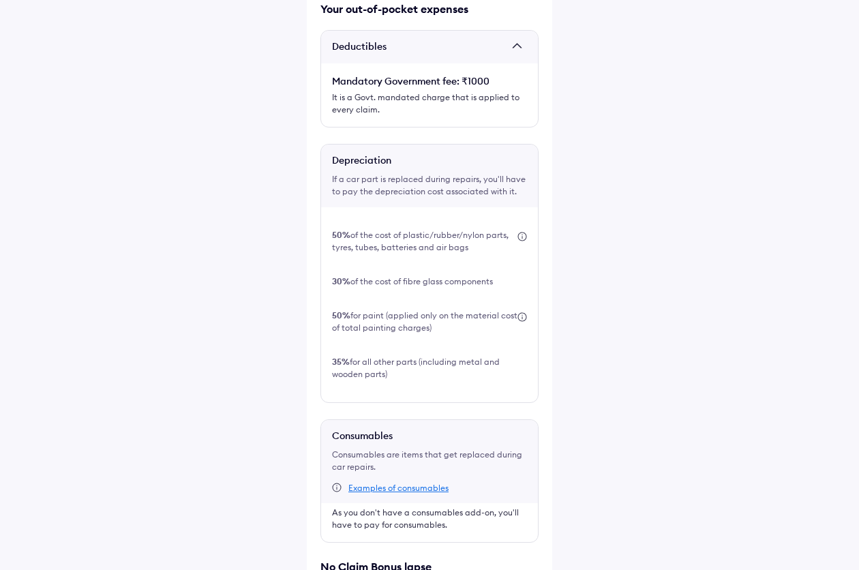
scroll to position [341, 0]
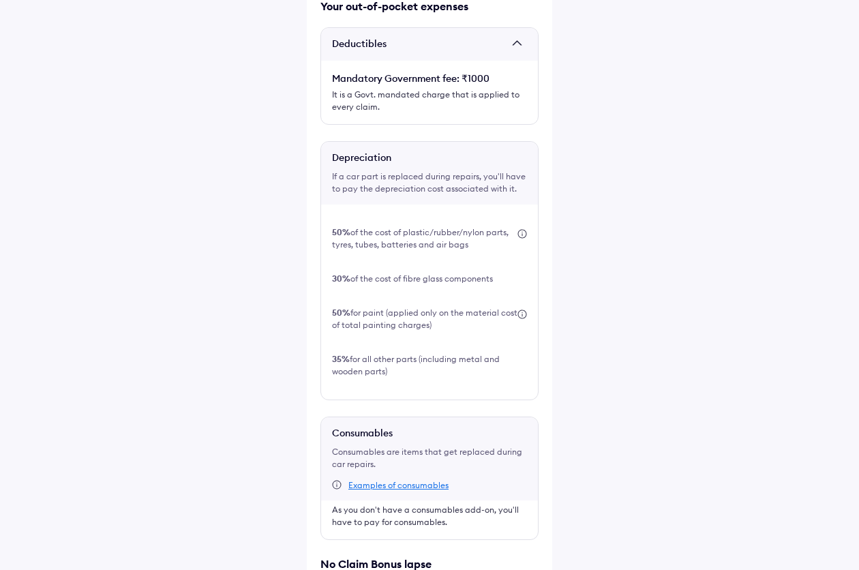
click at [395, 480] on div "Examples of consumables" at bounding box center [399, 485] width 100 height 11
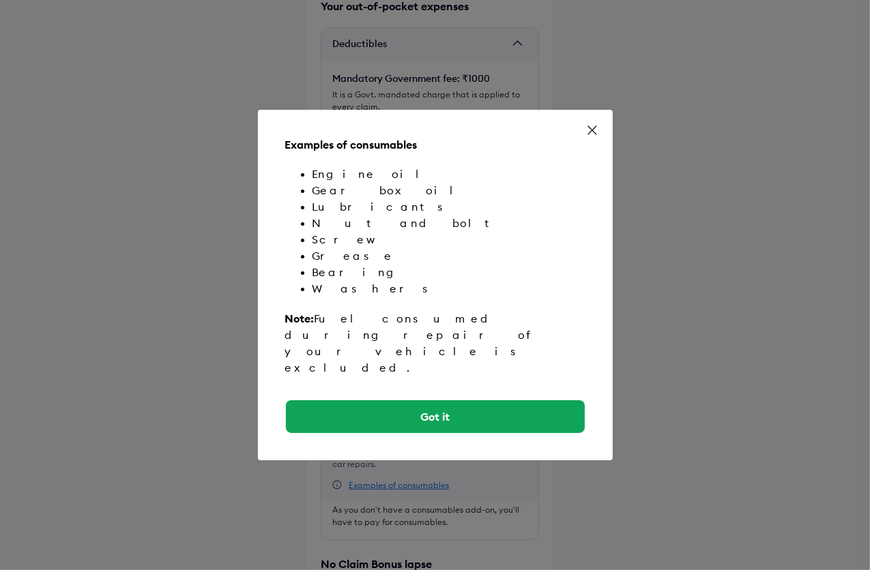
click at [586, 137] on icon at bounding box center [592, 130] width 14 height 14
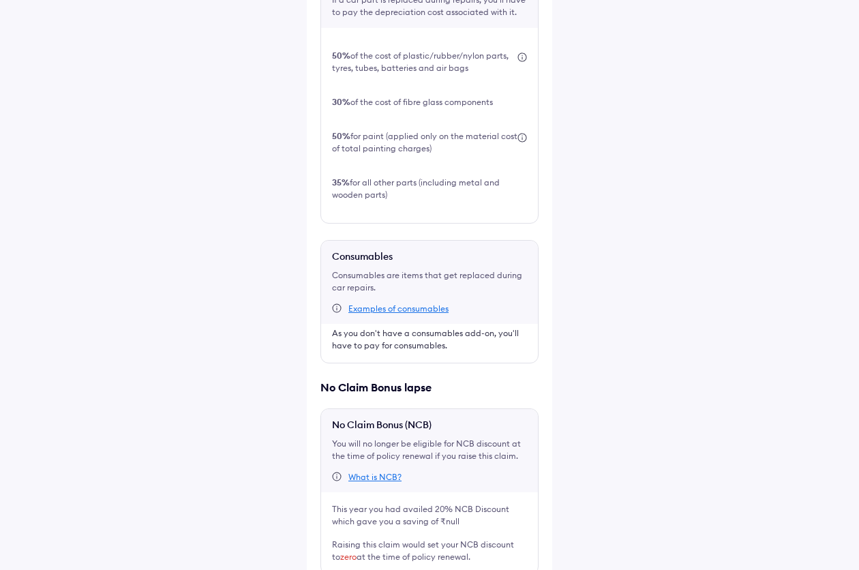
scroll to position [530, 0]
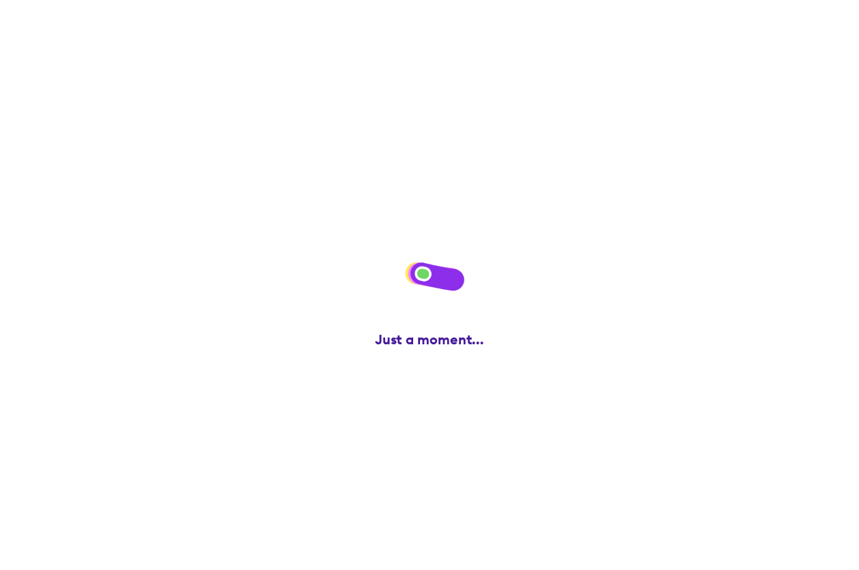
scroll to position [0, 0]
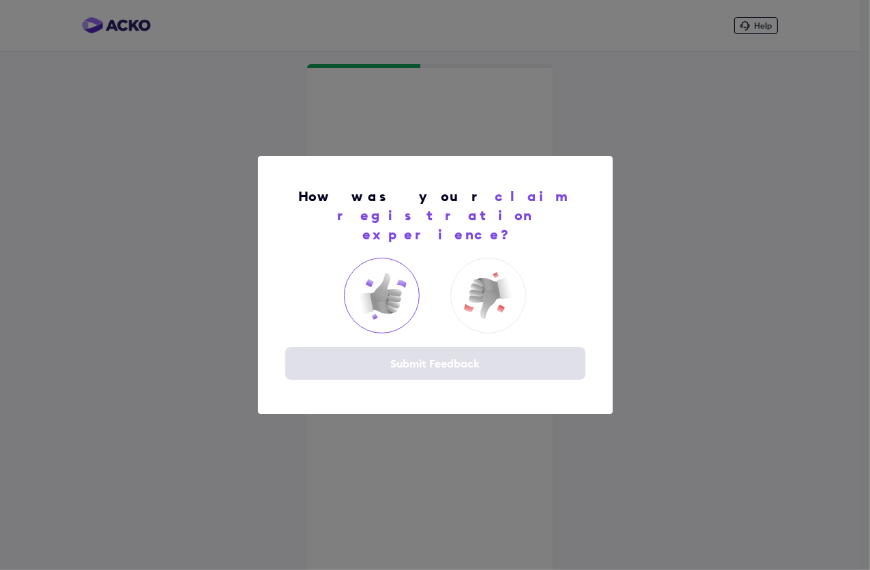
click at [391, 277] on img at bounding box center [382, 296] width 55 height 55
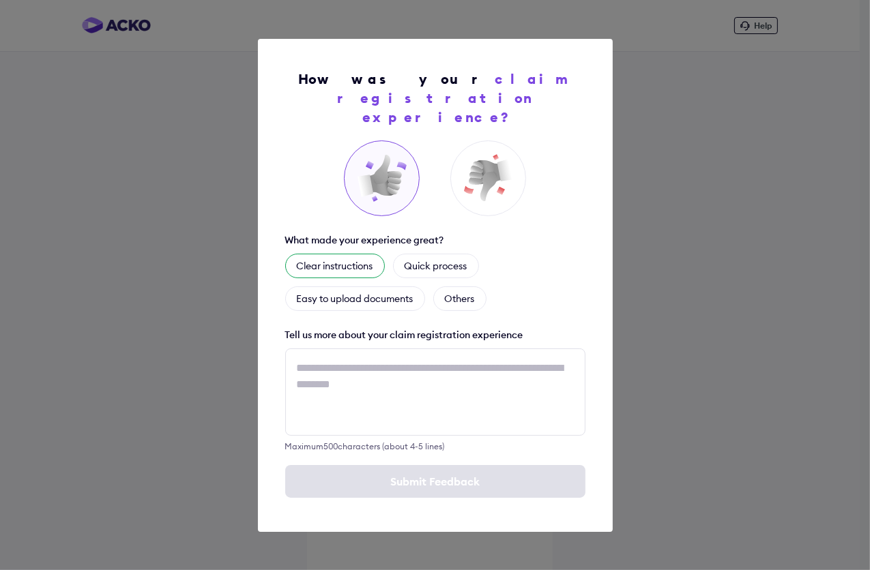
click at [361, 254] on div "Clear instructions" at bounding box center [335, 266] width 100 height 25
click at [442, 254] on div "Quick process" at bounding box center [452, 266] width 86 height 25
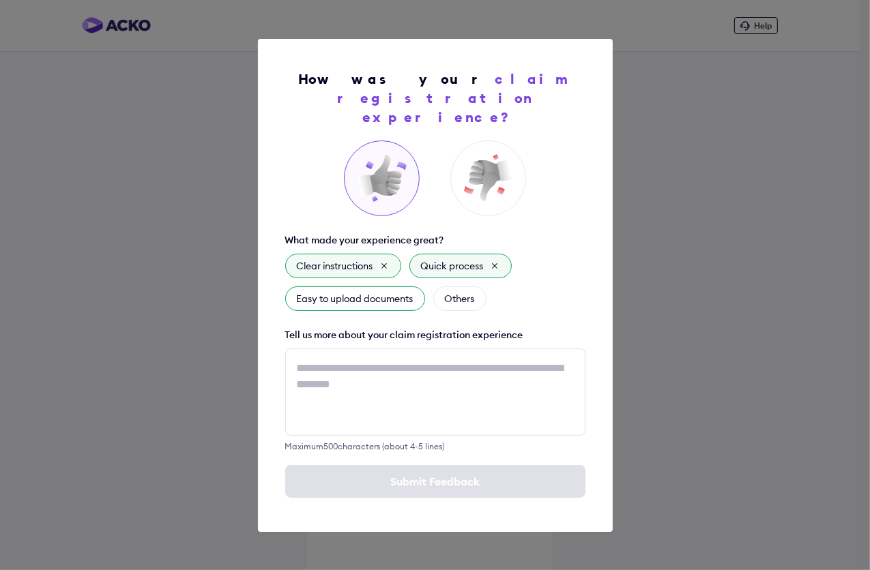
click at [398, 286] on div "Easy to upload documents" at bounding box center [355, 298] width 140 height 25
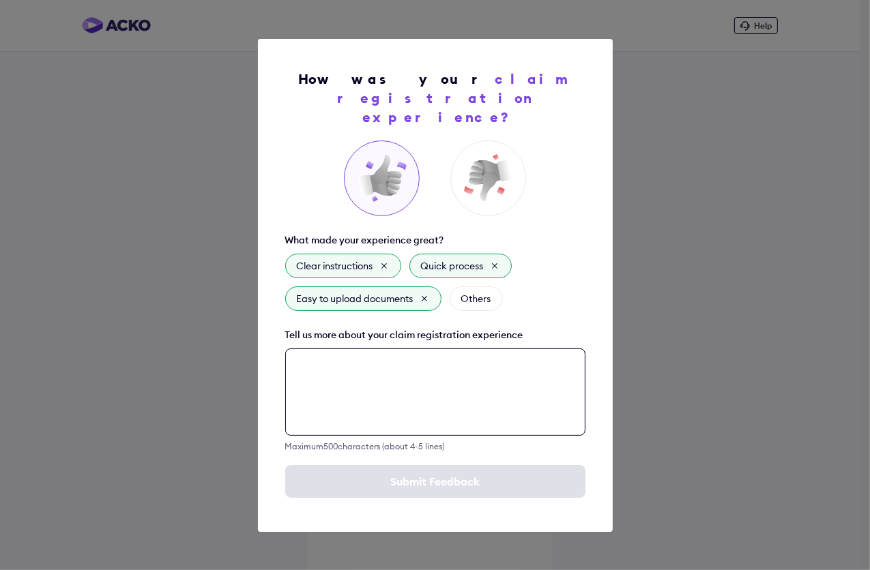
click at [434, 376] on textarea at bounding box center [435, 392] width 300 height 87
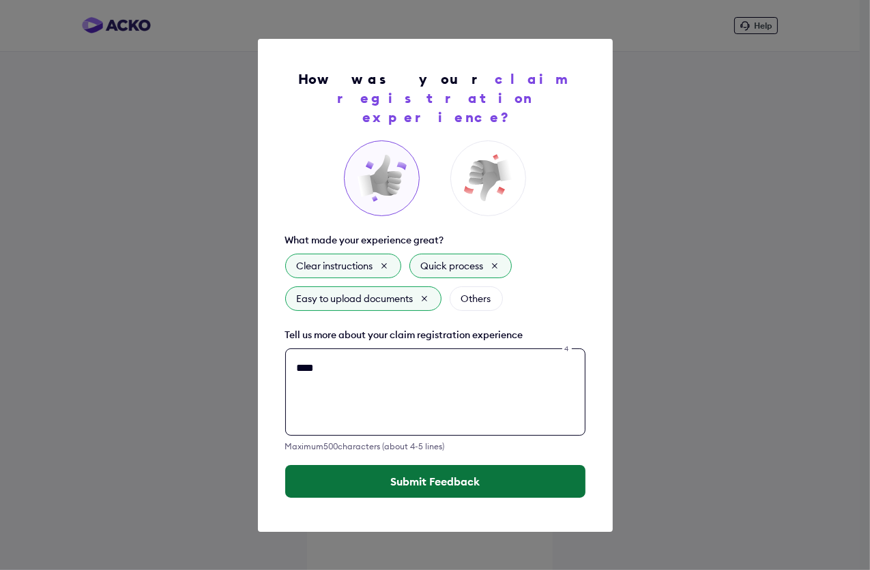
type textarea "****"
click at [434, 469] on button "Submit Feedback" at bounding box center [435, 481] width 300 height 33
